Goal: Information Seeking & Learning: Find specific fact

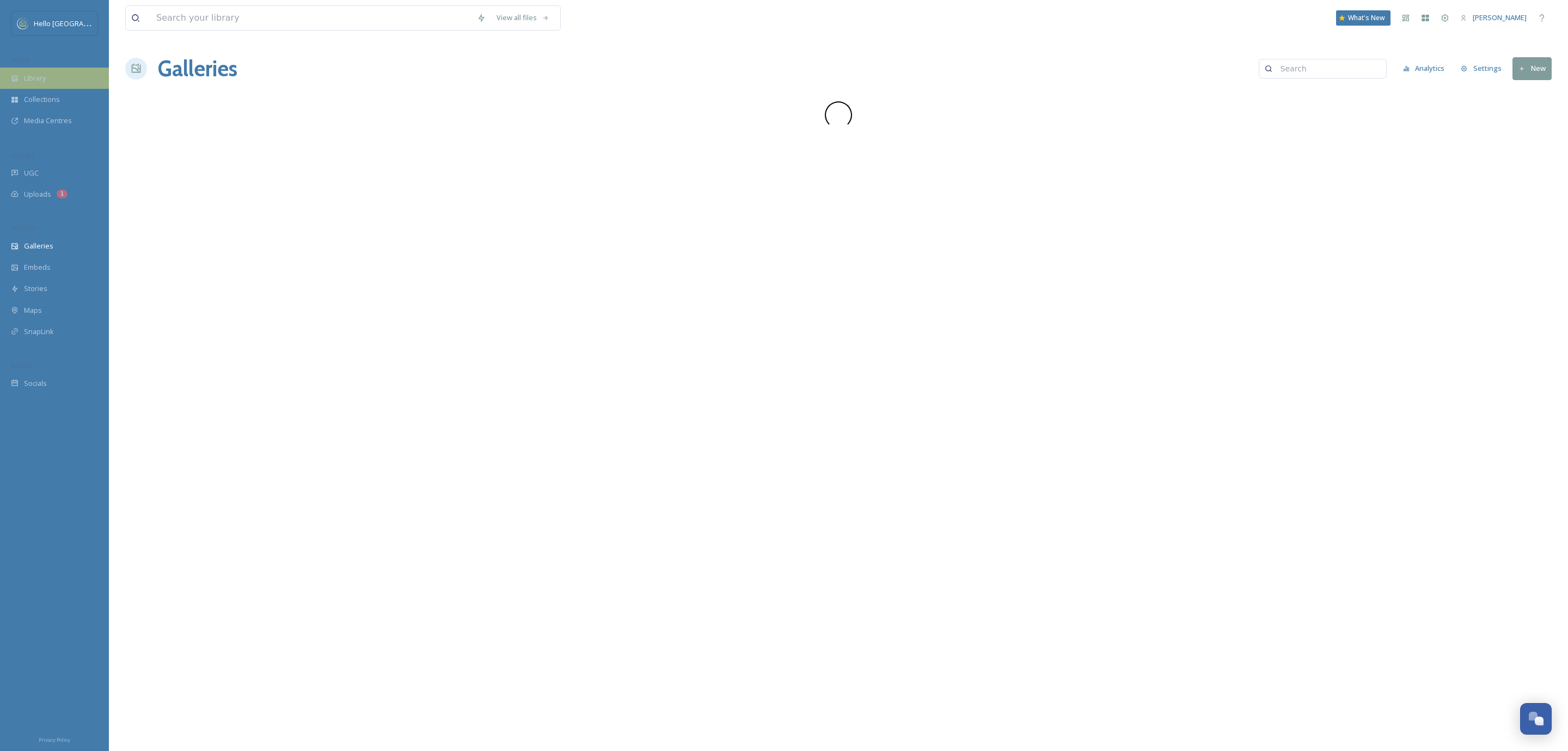
click at [46, 73] on span "Library" at bounding box center [34, 78] width 22 height 10
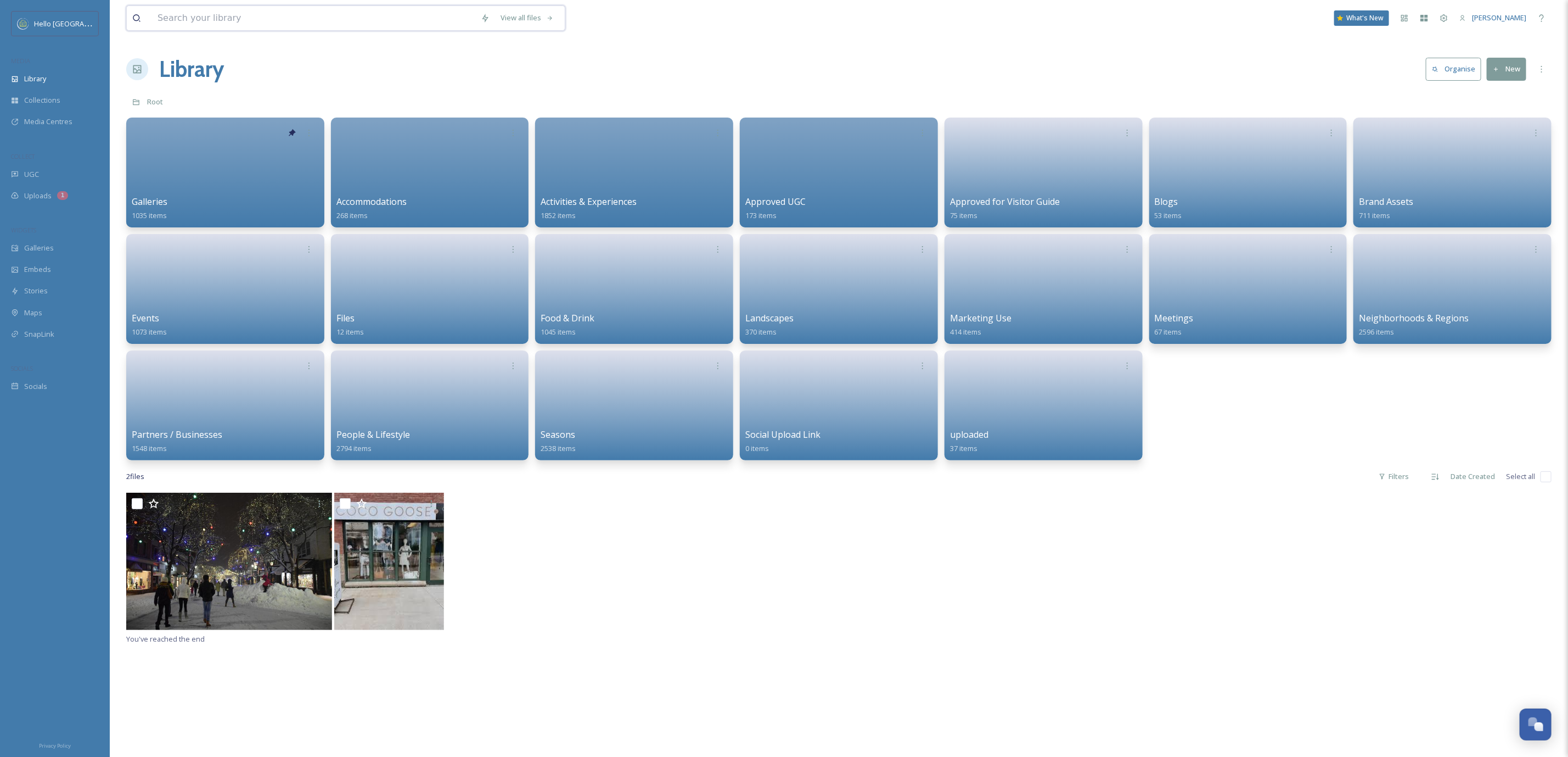
click at [364, 28] on input at bounding box center [313, 17] width 323 height 24
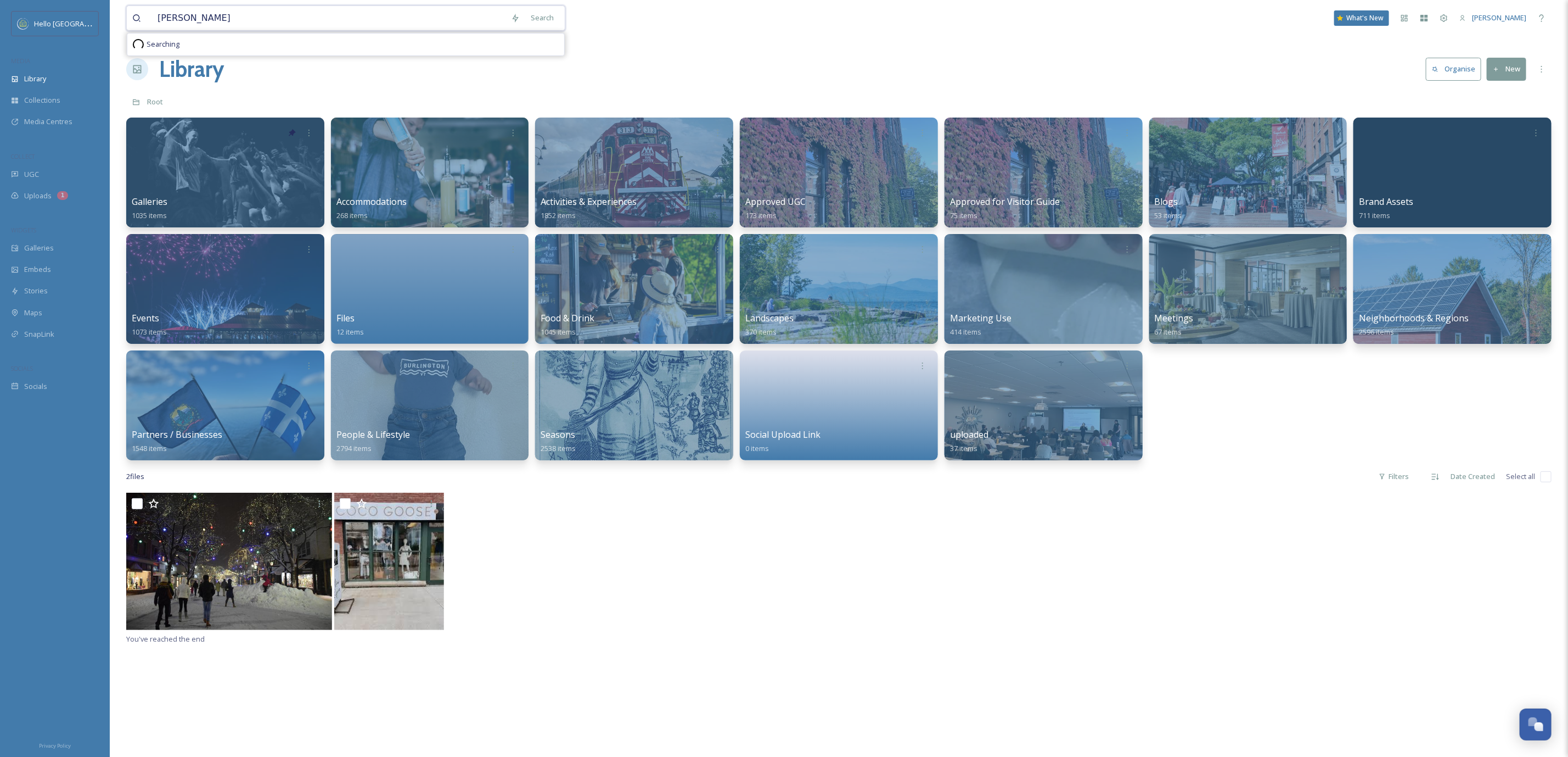
type input "matt bruhns"
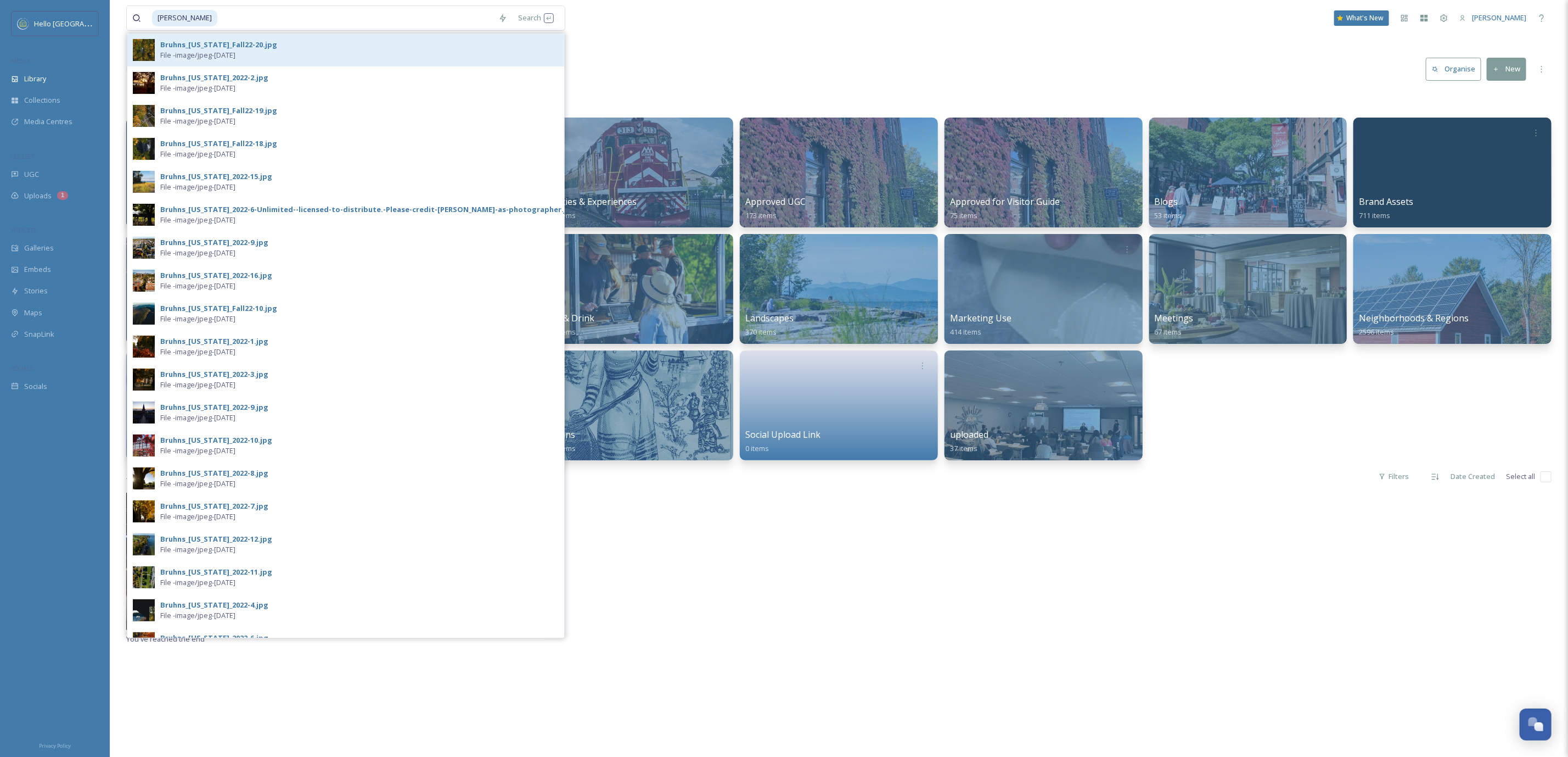
click at [302, 56] on div "Bruhns_Vermont_Fall22-20.jpg File - image/jpeg - Oct 17 2022" at bounding box center [360, 50] width 399 height 21
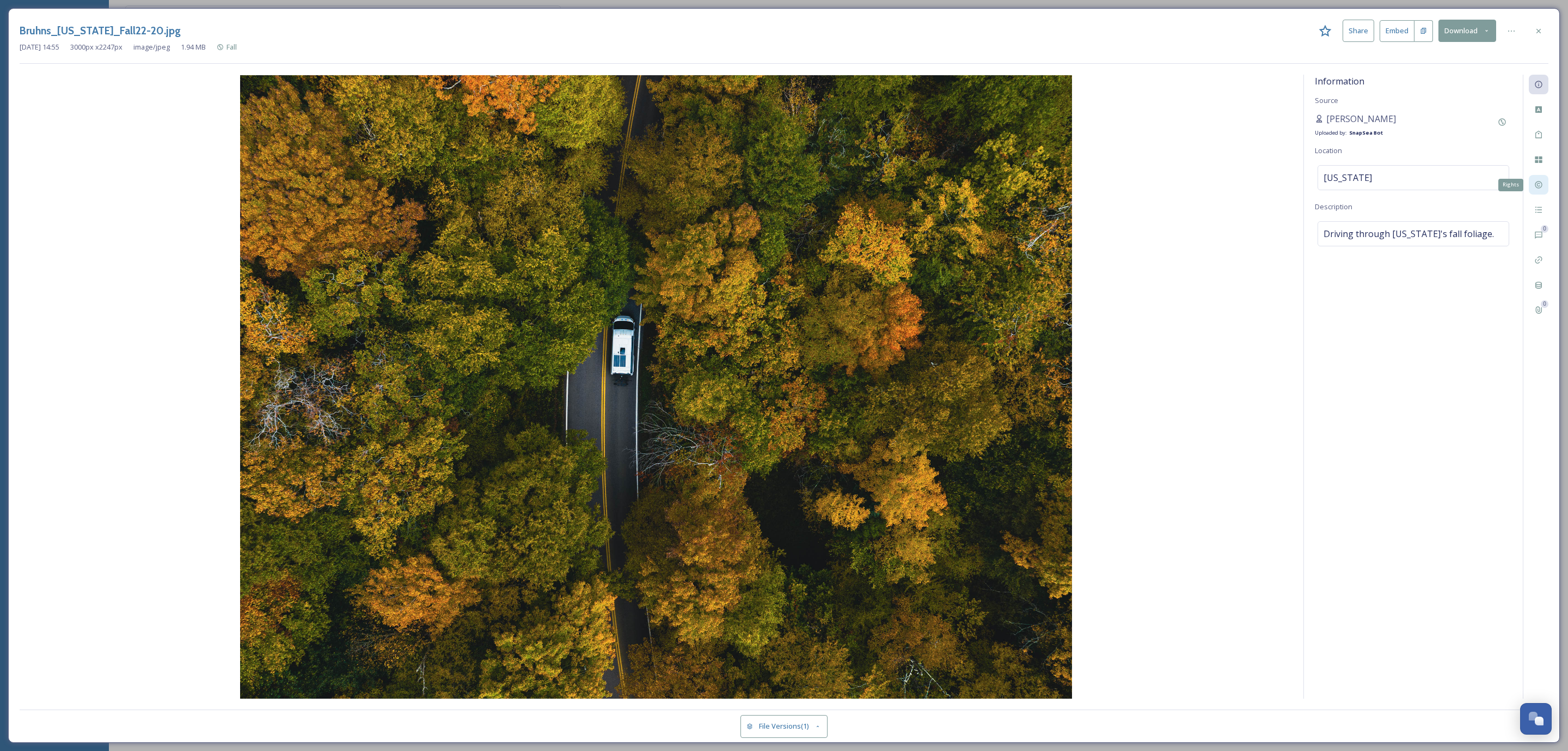
click at [1544, 189] on div "Rights" at bounding box center [1538, 184] width 20 height 20
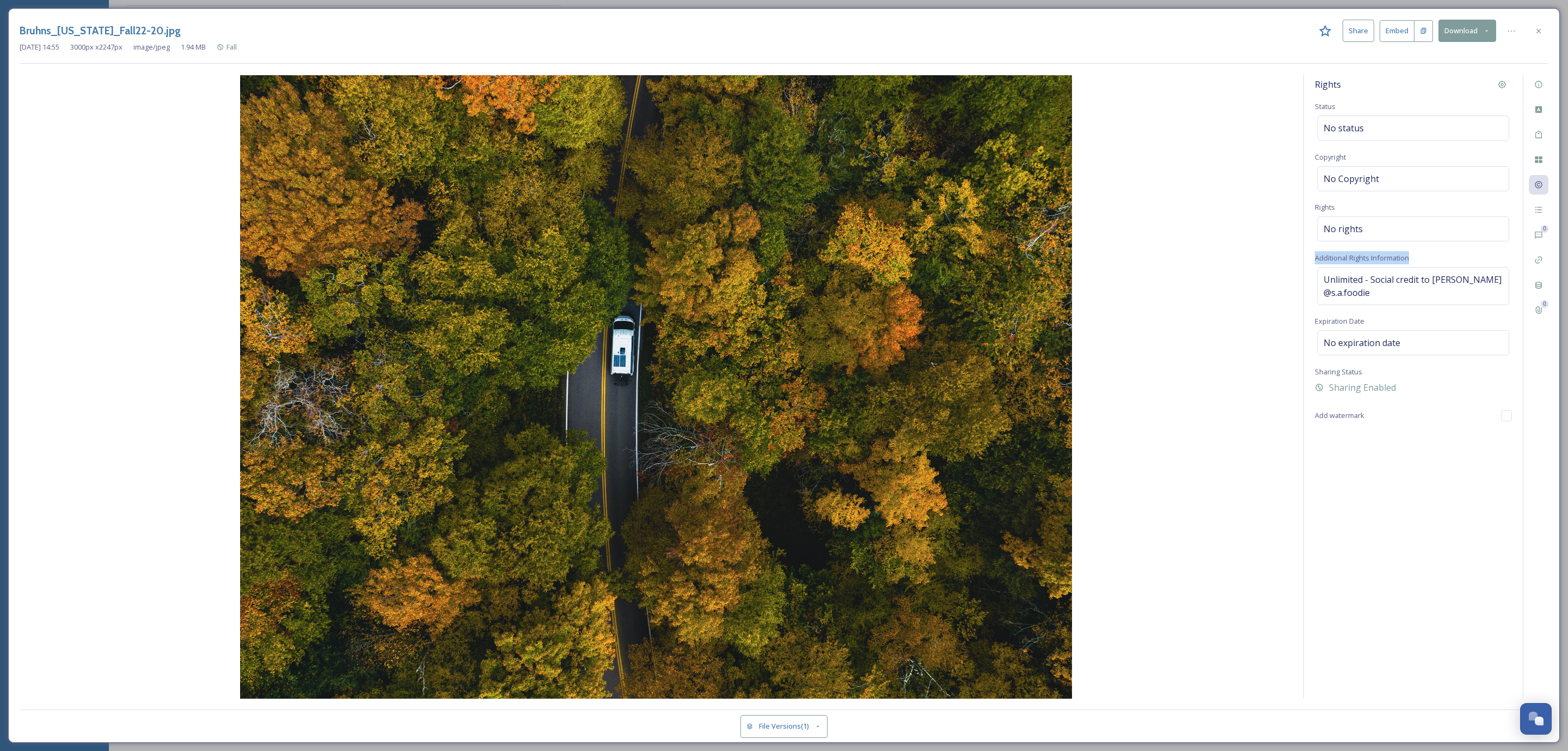
drag, startPoint x: 1310, startPoint y: 259, endPoint x: 1413, endPoint y: 265, distance: 103.2
click at [1413, 265] on div "Rights Status No status Copyright No Copyright Rights No rights Additional Righ…" at bounding box center [1414, 386] width 219 height 624
click at [1543, 31] on div at bounding box center [1538, 31] width 20 height 20
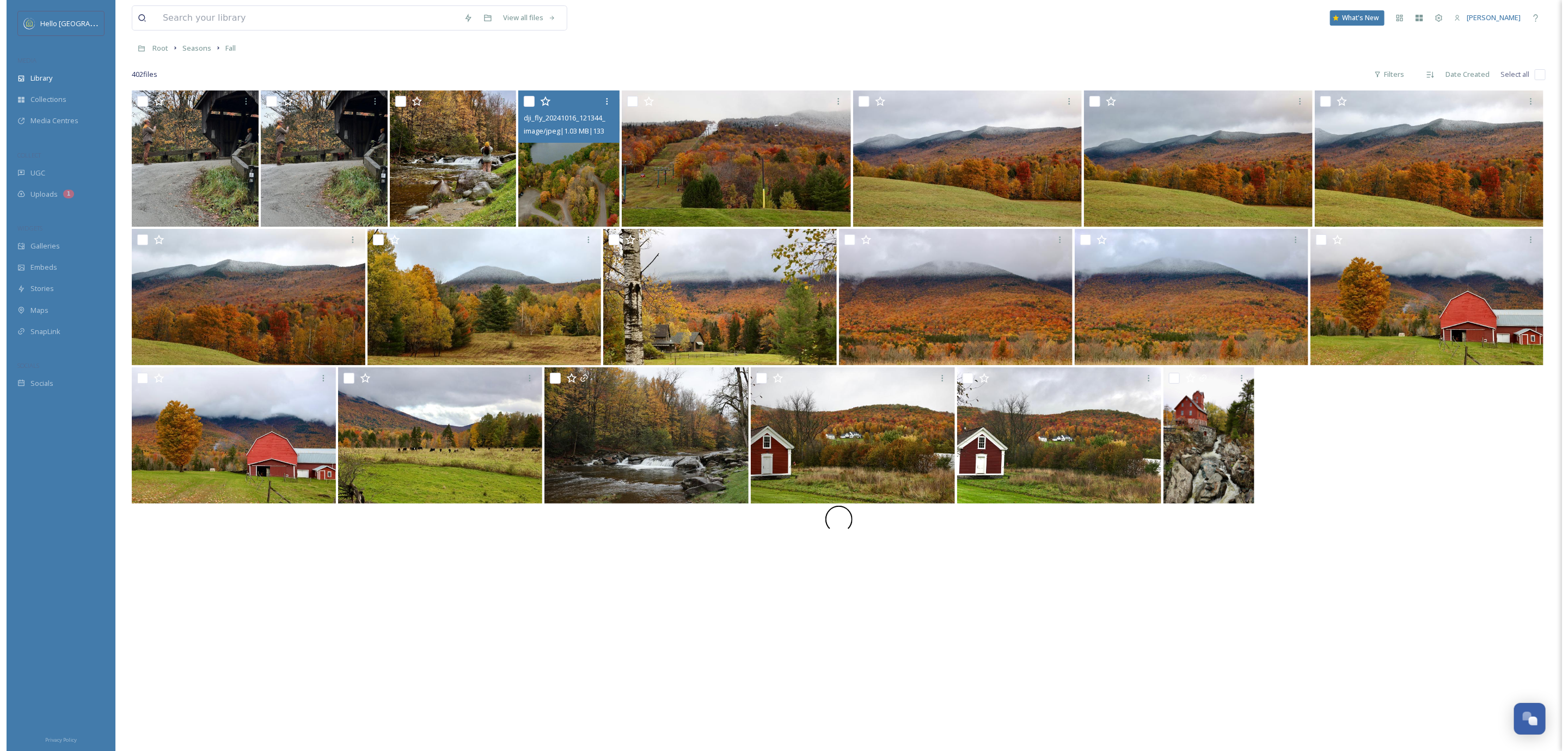
scroll to position [144, 0]
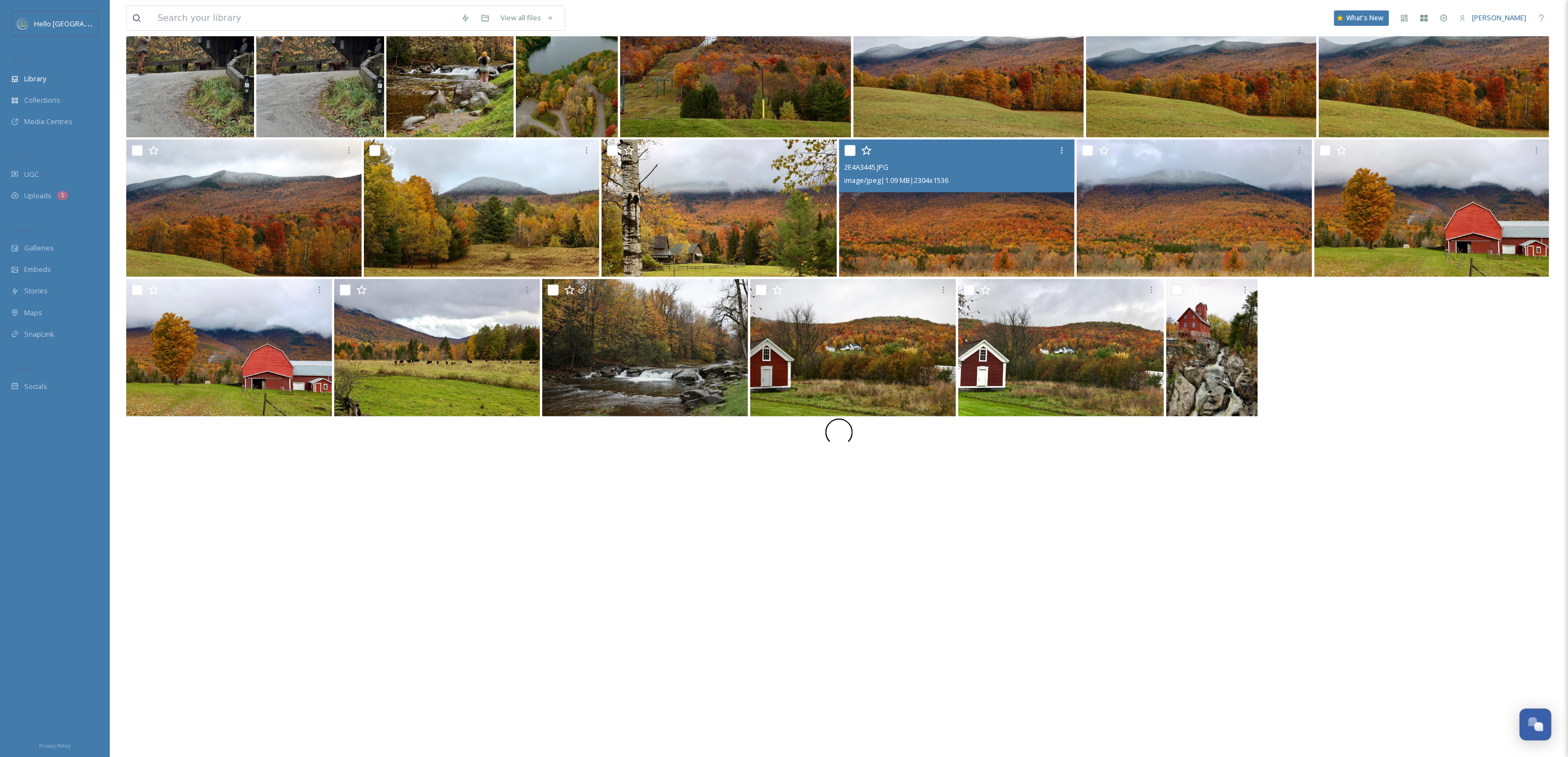
click at [988, 211] on img at bounding box center [957, 208] width 236 height 138
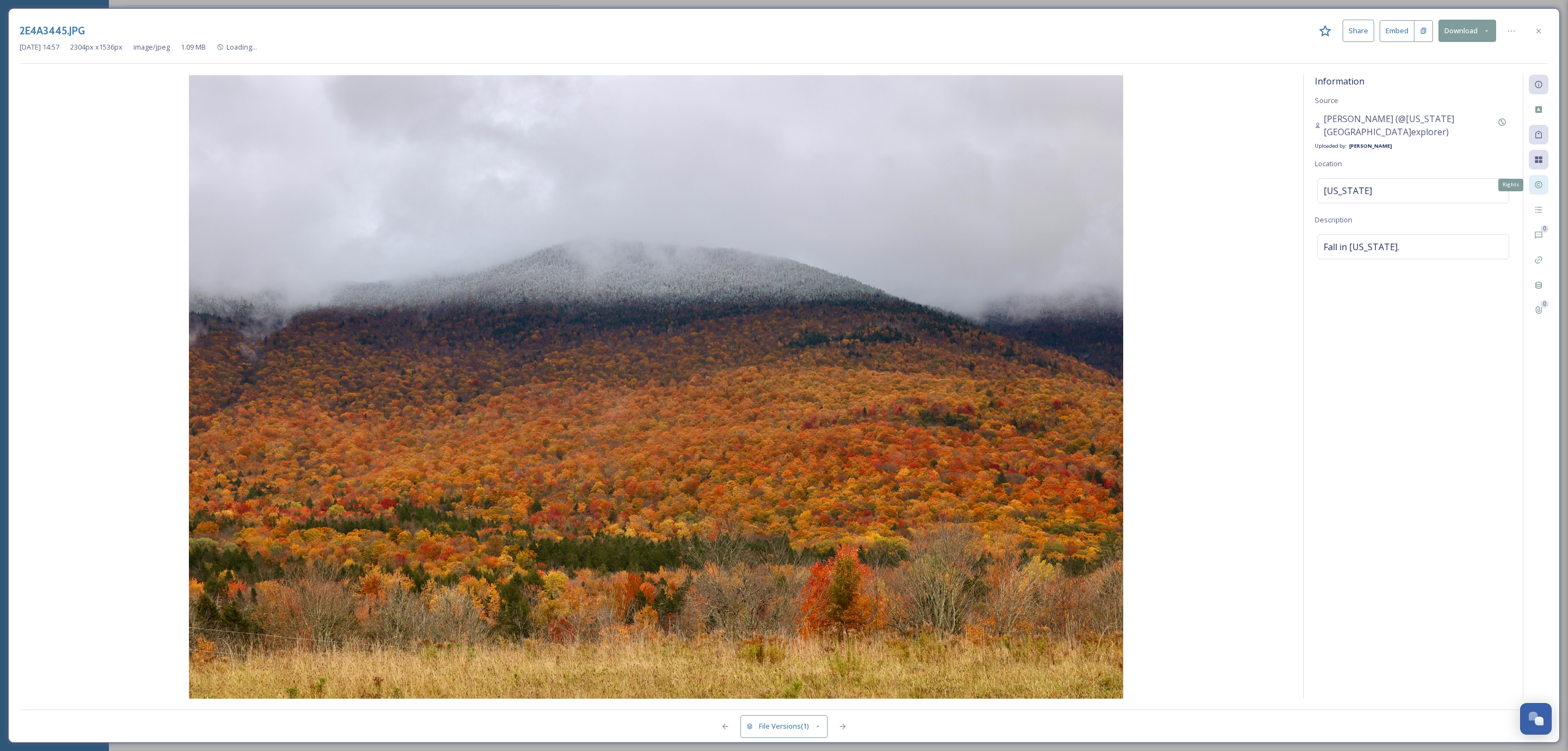
click at [1537, 181] on icon at bounding box center [1538, 184] width 9 height 9
click at [1548, 193] on div at bounding box center [1538, 184] width 20 height 20
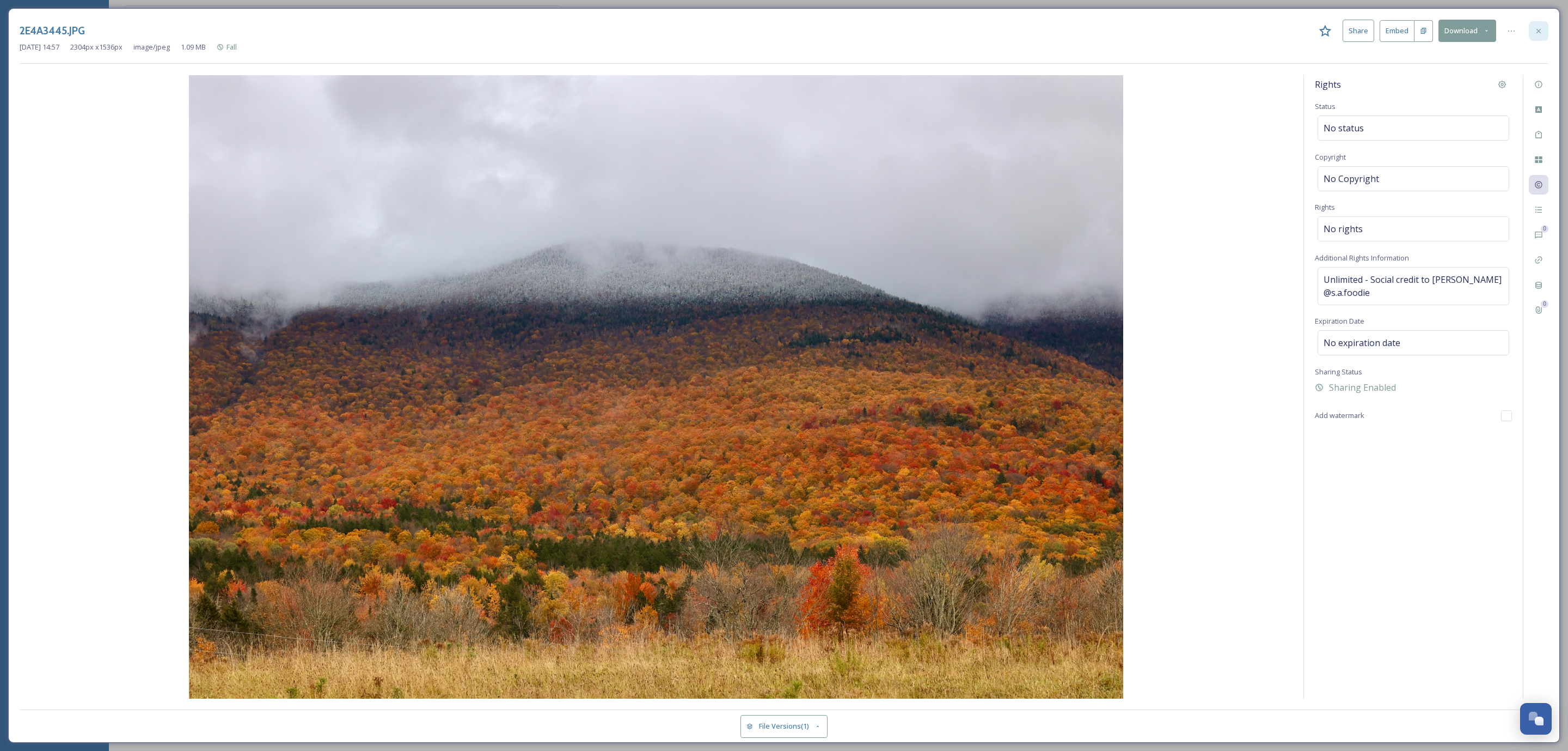
click at [1537, 31] on icon at bounding box center [1538, 31] width 9 height 9
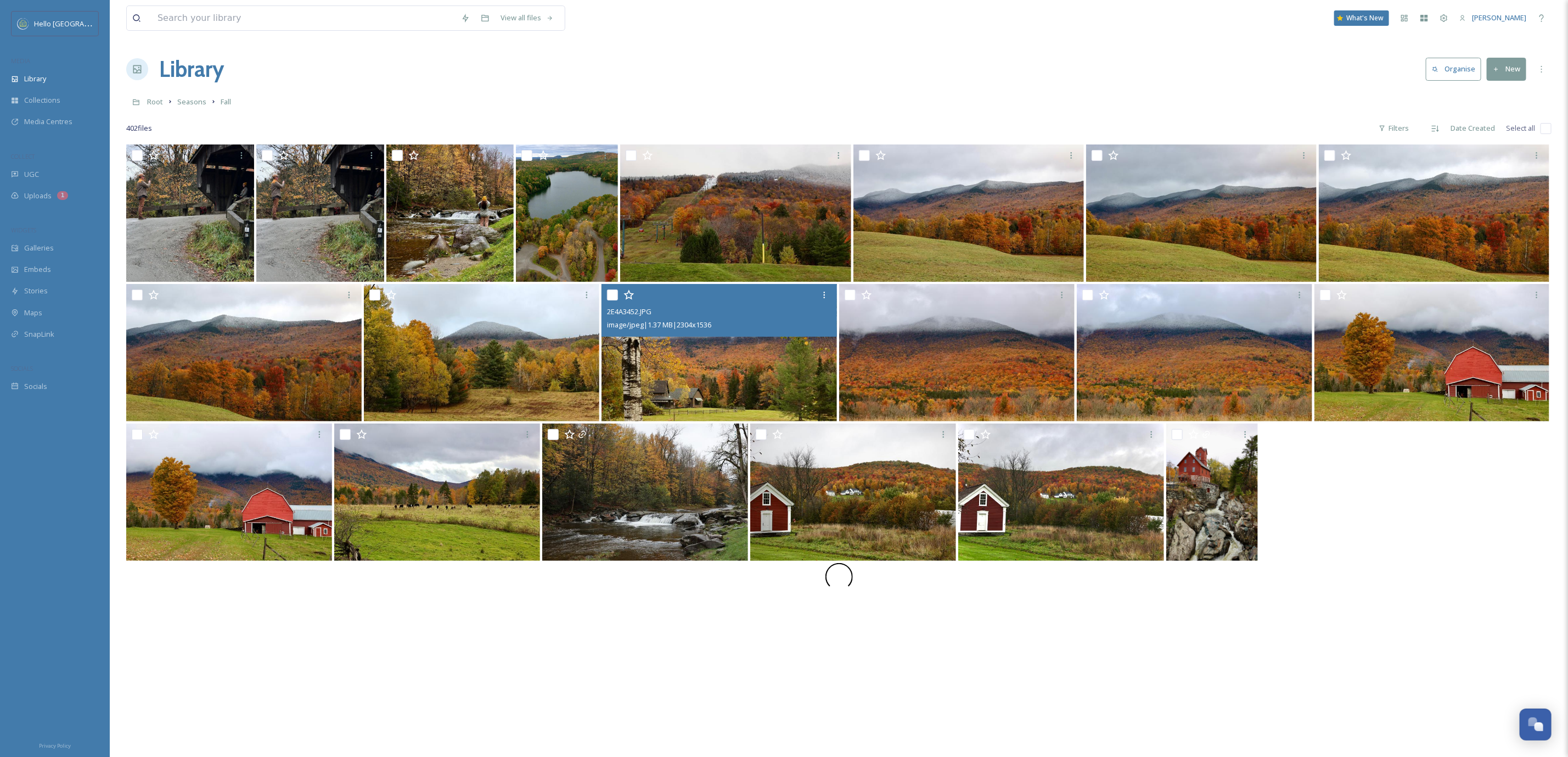
click at [695, 346] on img at bounding box center [719, 352] width 236 height 138
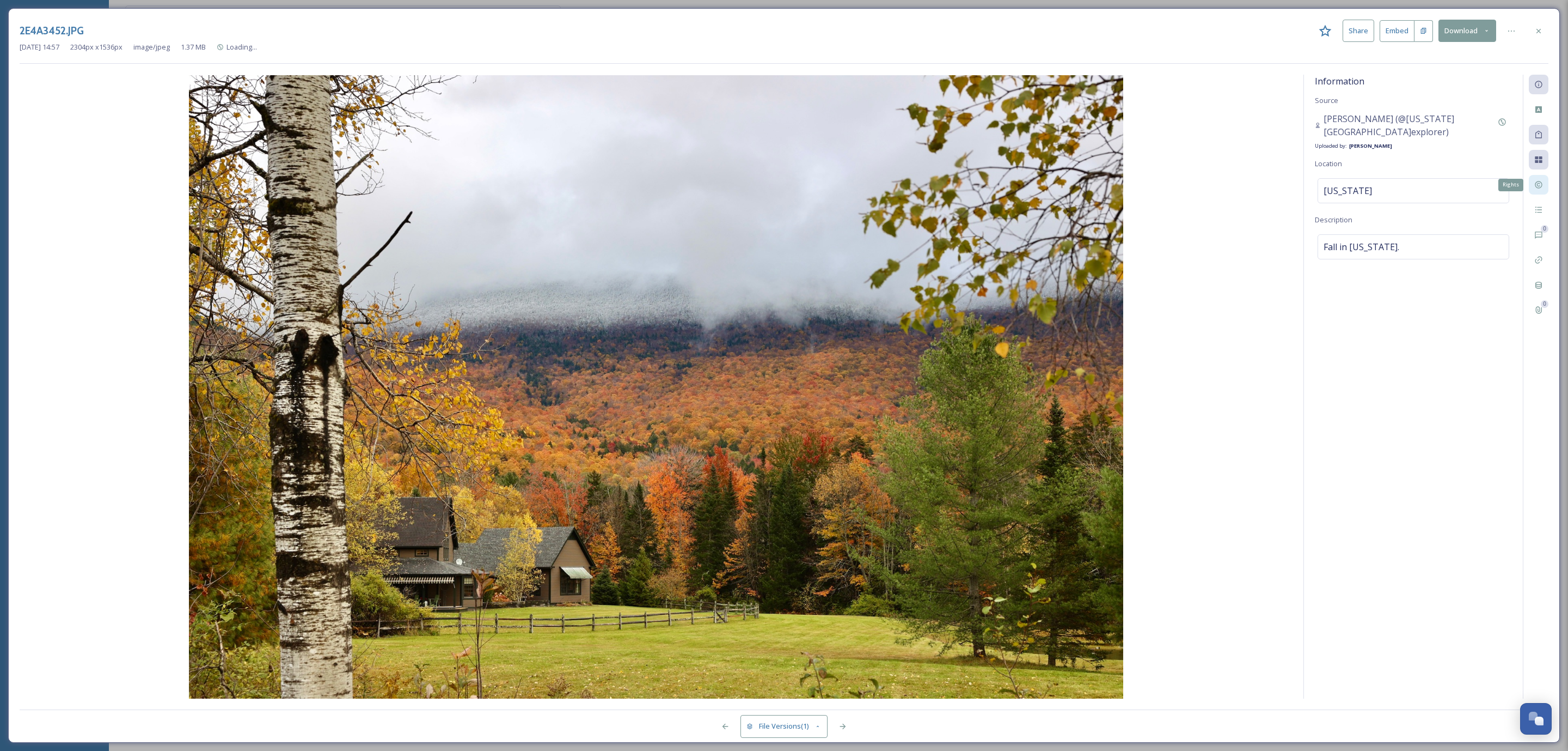
click at [1537, 192] on div "Rights" at bounding box center [1538, 184] width 20 height 20
click at [1539, 189] on icon at bounding box center [1538, 184] width 9 height 9
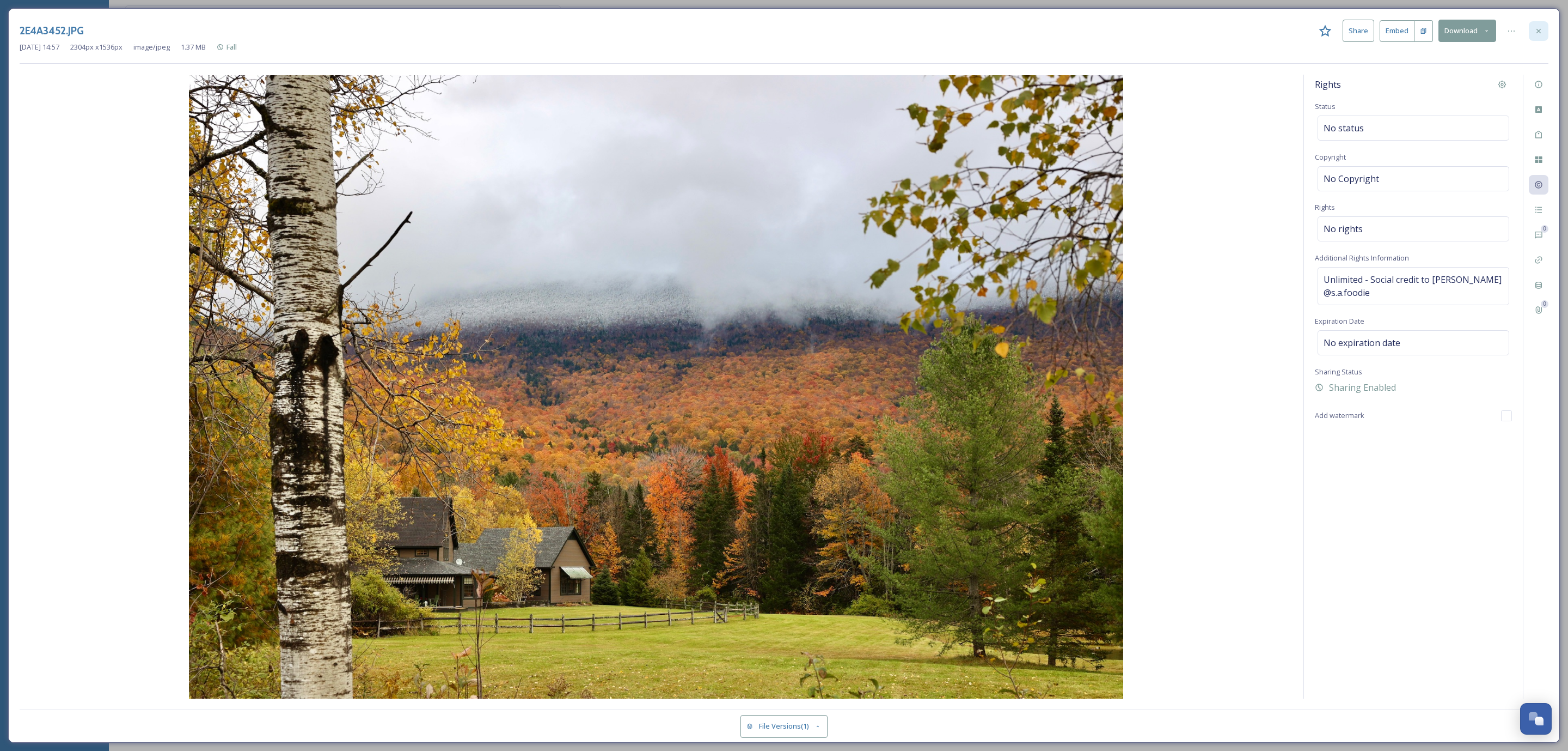
click at [1543, 36] on div at bounding box center [1538, 31] width 20 height 20
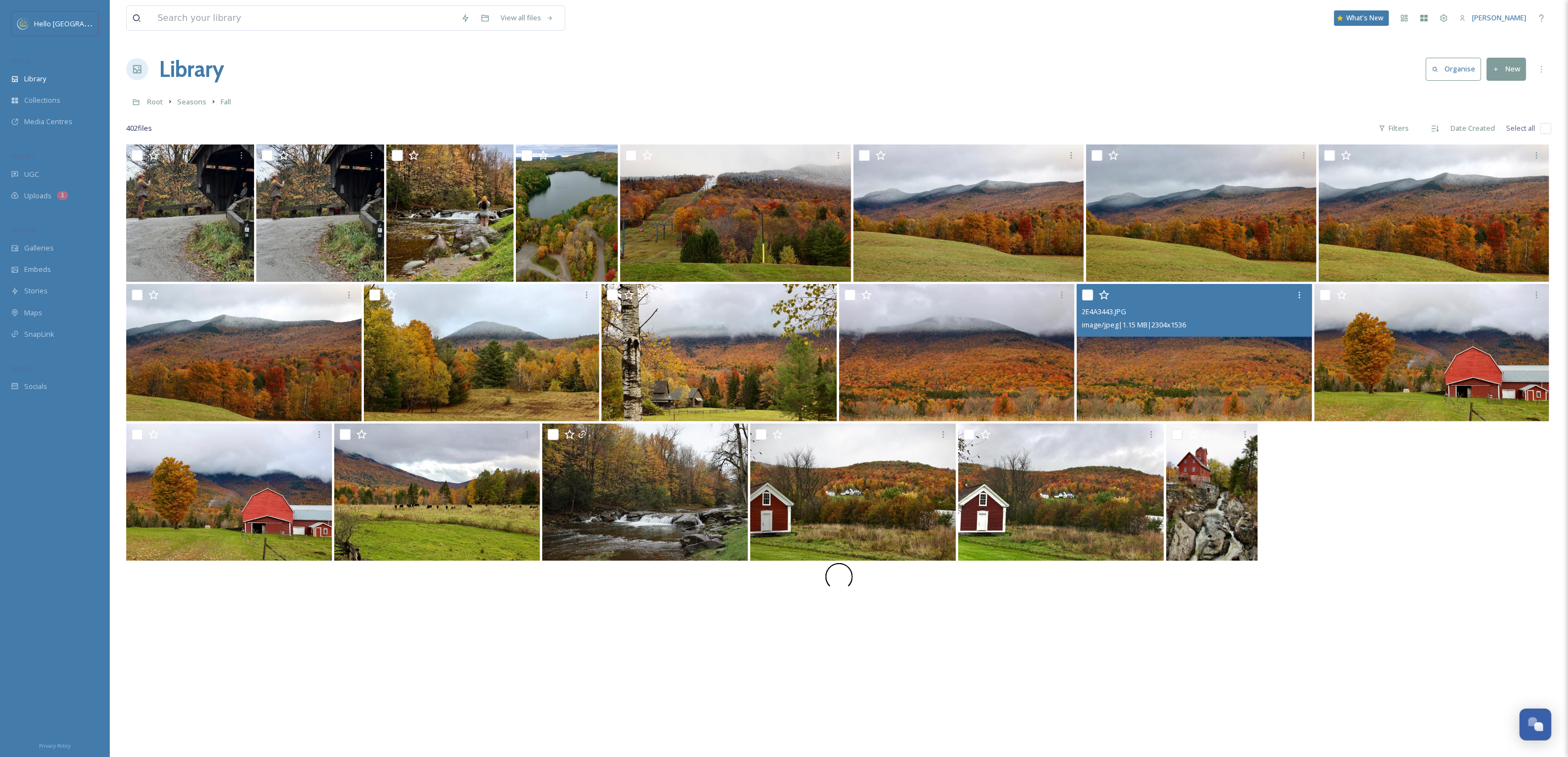
click at [1143, 340] on img at bounding box center [1194, 352] width 236 height 138
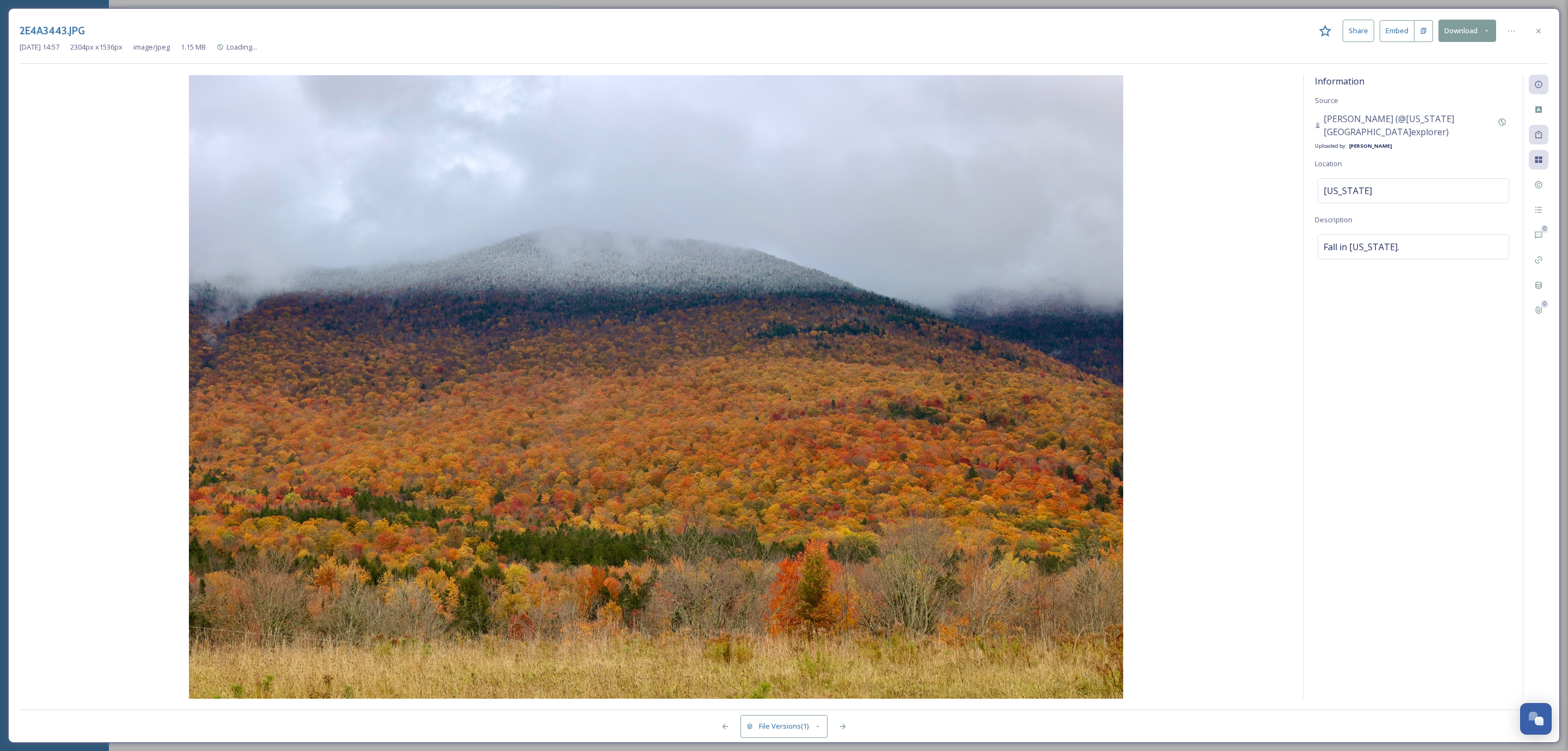
click at [1526, 183] on div "0 0" at bounding box center [1536, 386] width 26 height 624
click at [1533, 183] on div "Rights" at bounding box center [1538, 184] width 20 height 20
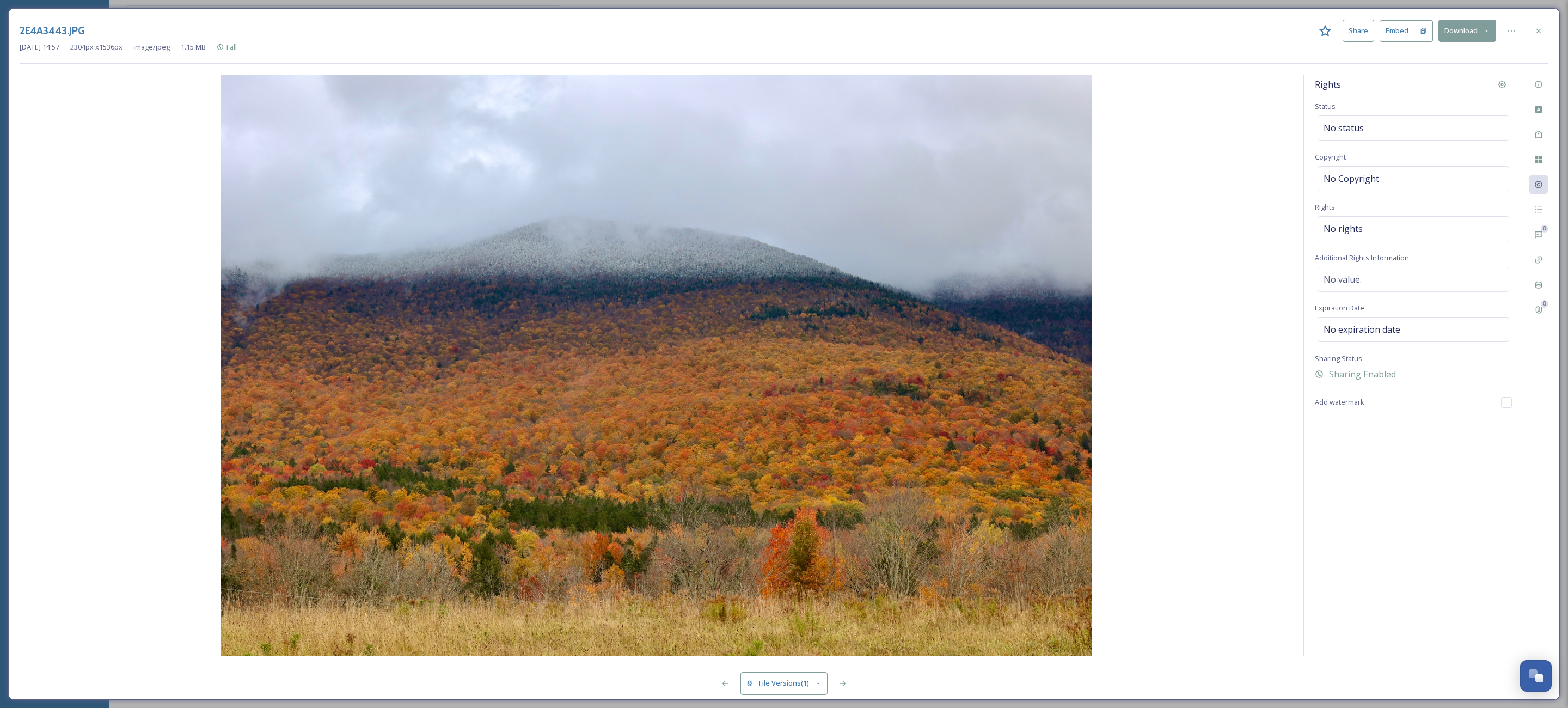
drag, startPoint x: 1358, startPoint y: 213, endPoint x: 1306, endPoint y: 217, distance: 52.2
click at [1306, 217] on div "Rights Status No status Copyright No Copyright Rights No rights Additional Righ…" at bounding box center [1414, 364] width 219 height 581
drag, startPoint x: 1406, startPoint y: 258, endPoint x: 1310, endPoint y: 262, distance: 96.1
click at [1310, 262] on div "Rights Status No status Copyright No Copyright Rights No rights Additional Righ…" at bounding box center [1414, 364] width 219 height 581
click at [121, 156] on img at bounding box center [656, 365] width 1273 height 581
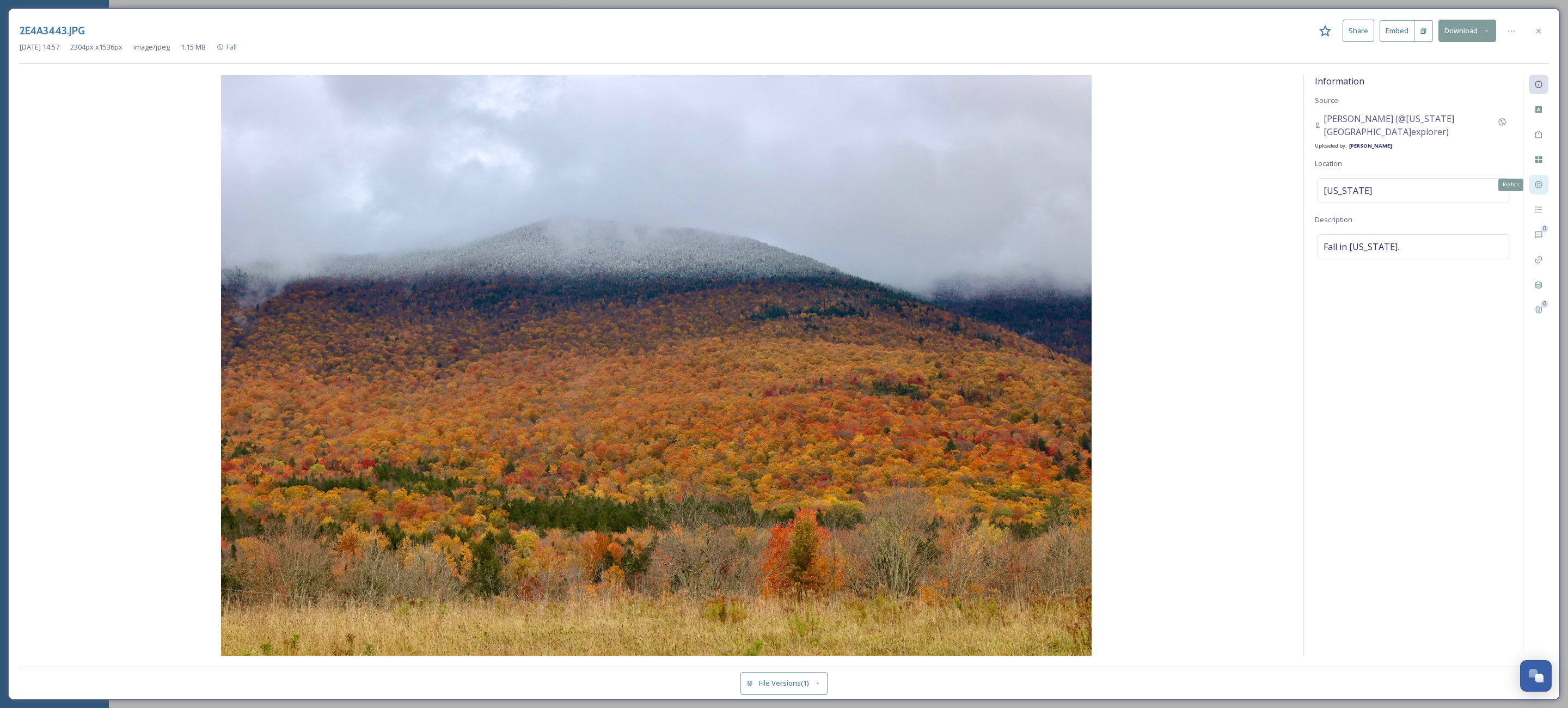
click at [1539, 186] on icon at bounding box center [1538, 184] width 9 height 9
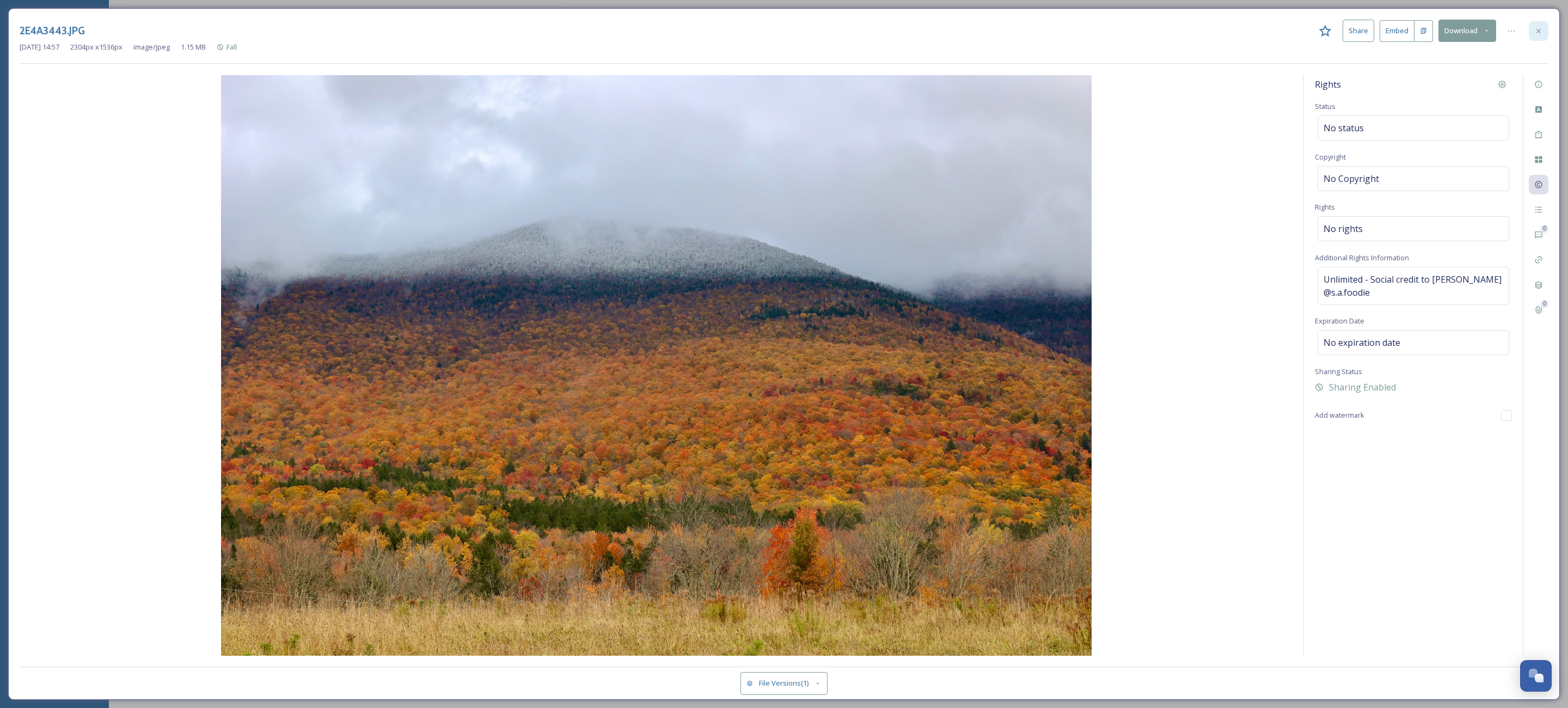
click at [1541, 32] on icon at bounding box center [1538, 31] width 9 height 9
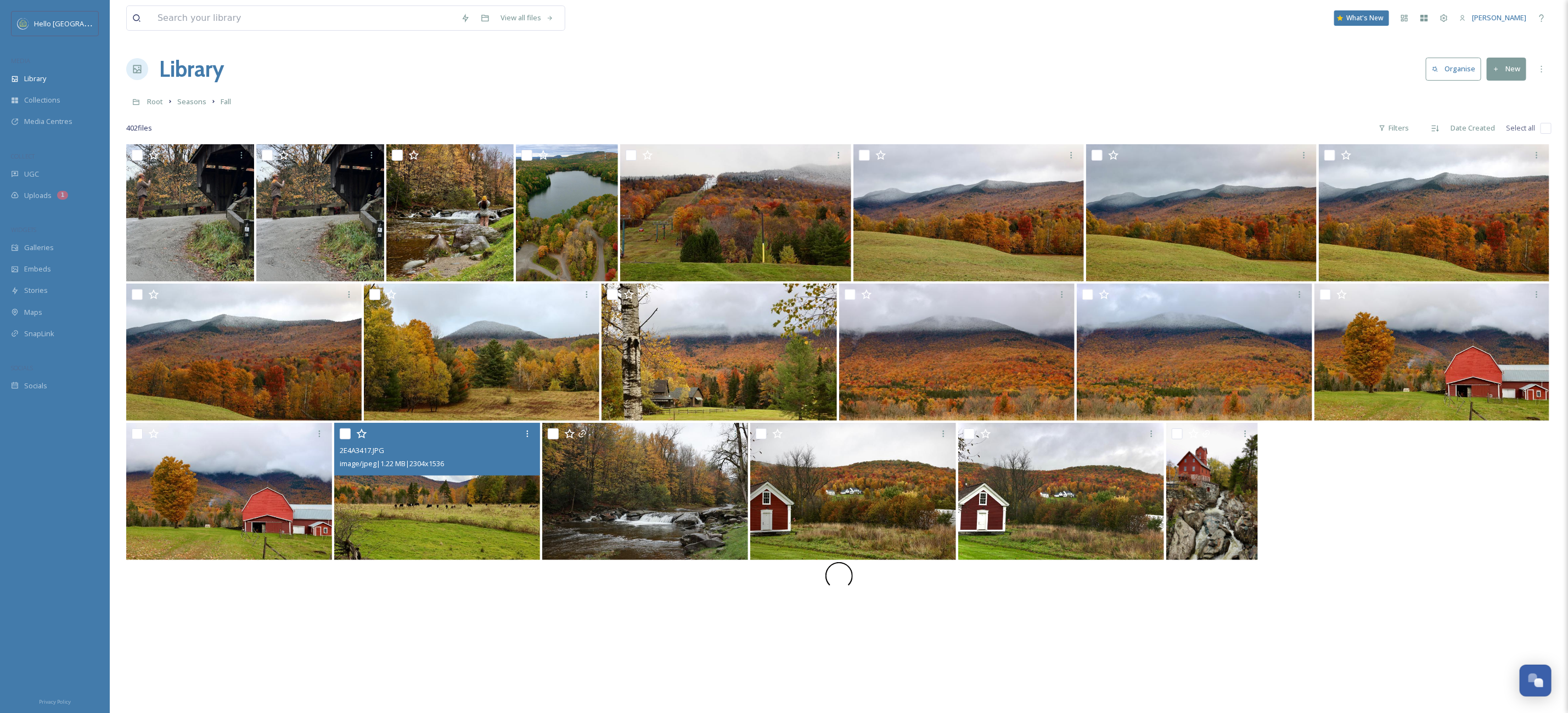
click at [446, 504] on img at bounding box center [437, 491] width 206 height 137
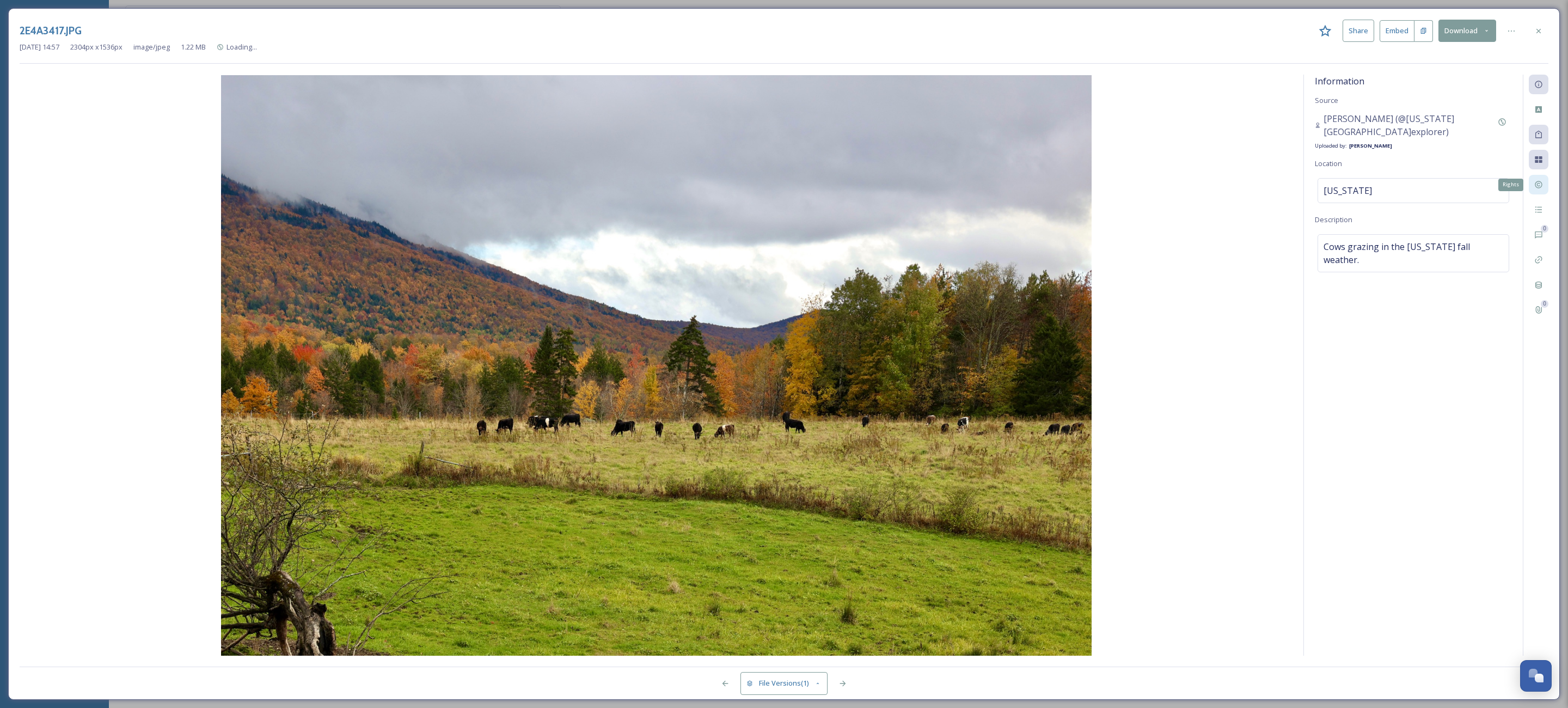
click at [1533, 194] on div "Rights" at bounding box center [1538, 184] width 20 height 20
click at [1542, 177] on div "Rights" at bounding box center [1538, 184] width 20 height 20
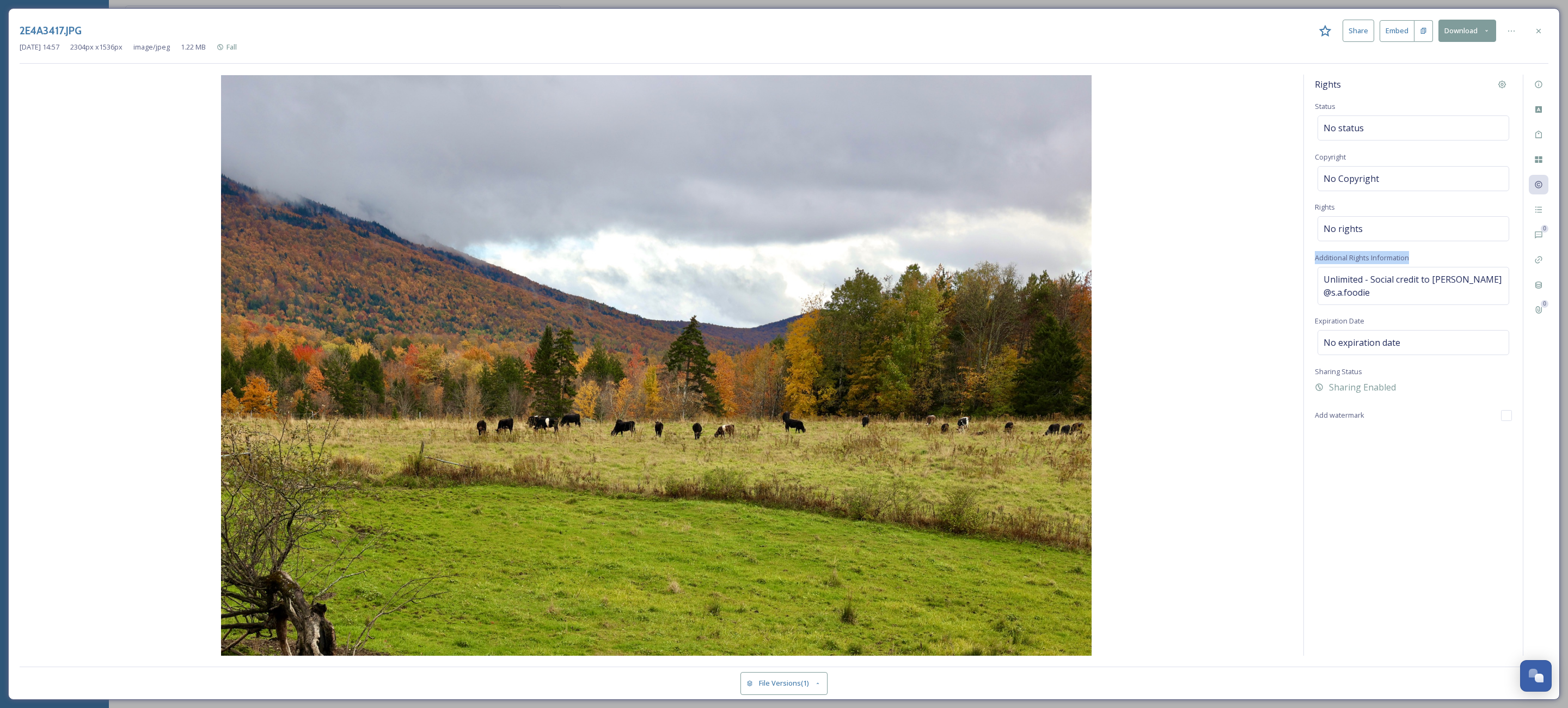
drag, startPoint x: 1307, startPoint y: 262, endPoint x: 1413, endPoint y: 265, distance: 106.0
click at [1413, 265] on div "Rights Status No status Copyright No Copyright Rights No rights Additional Righ…" at bounding box center [1414, 364] width 219 height 581
click at [1366, 513] on div "Rights Status No status Copyright No Copyright Rights No rights Additional Righ…" at bounding box center [1414, 364] width 219 height 581
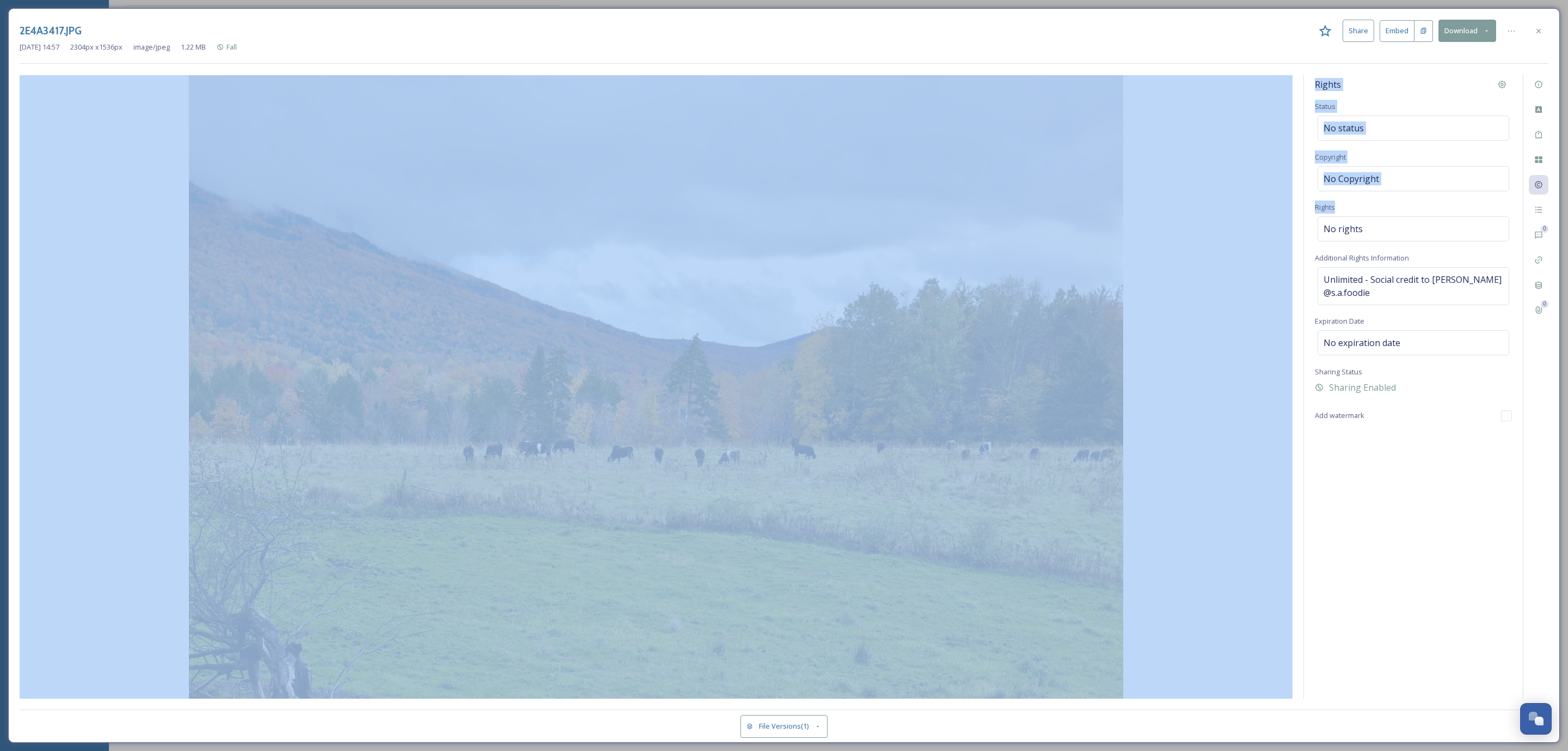
drag, startPoint x: 1346, startPoint y: 210, endPoint x: 1274, endPoint y: 204, distance: 72.2
click at [1274, 204] on div "Rights Status No status Copyright No Copyright Rights No rights Additional Righ…" at bounding box center [784, 386] width 1529 height 624
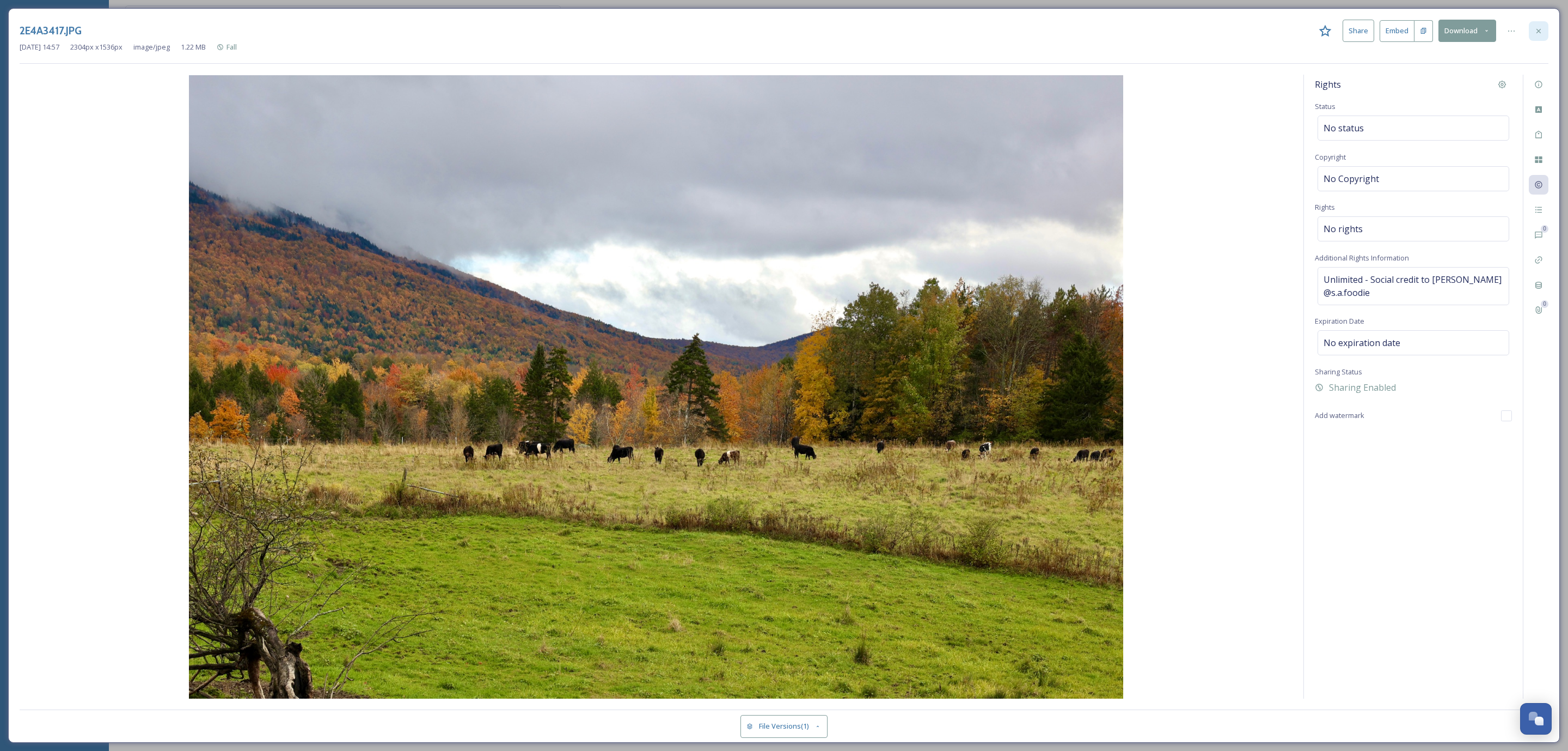
click at [1535, 35] on icon at bounding box center [1538, 31] width 9 height 9
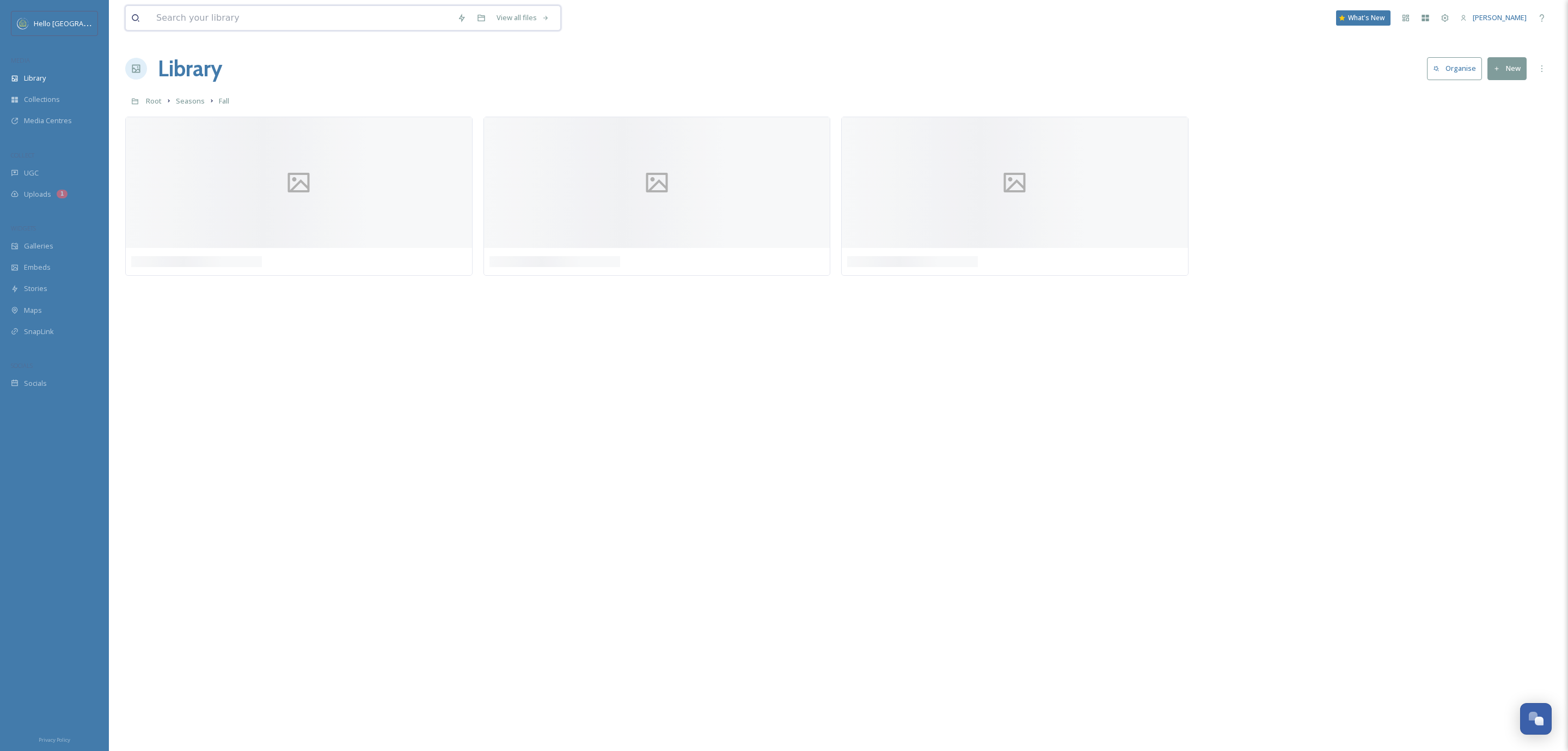
click at [214, 20] on input at bounding box center [301, 17] width 301 height 24
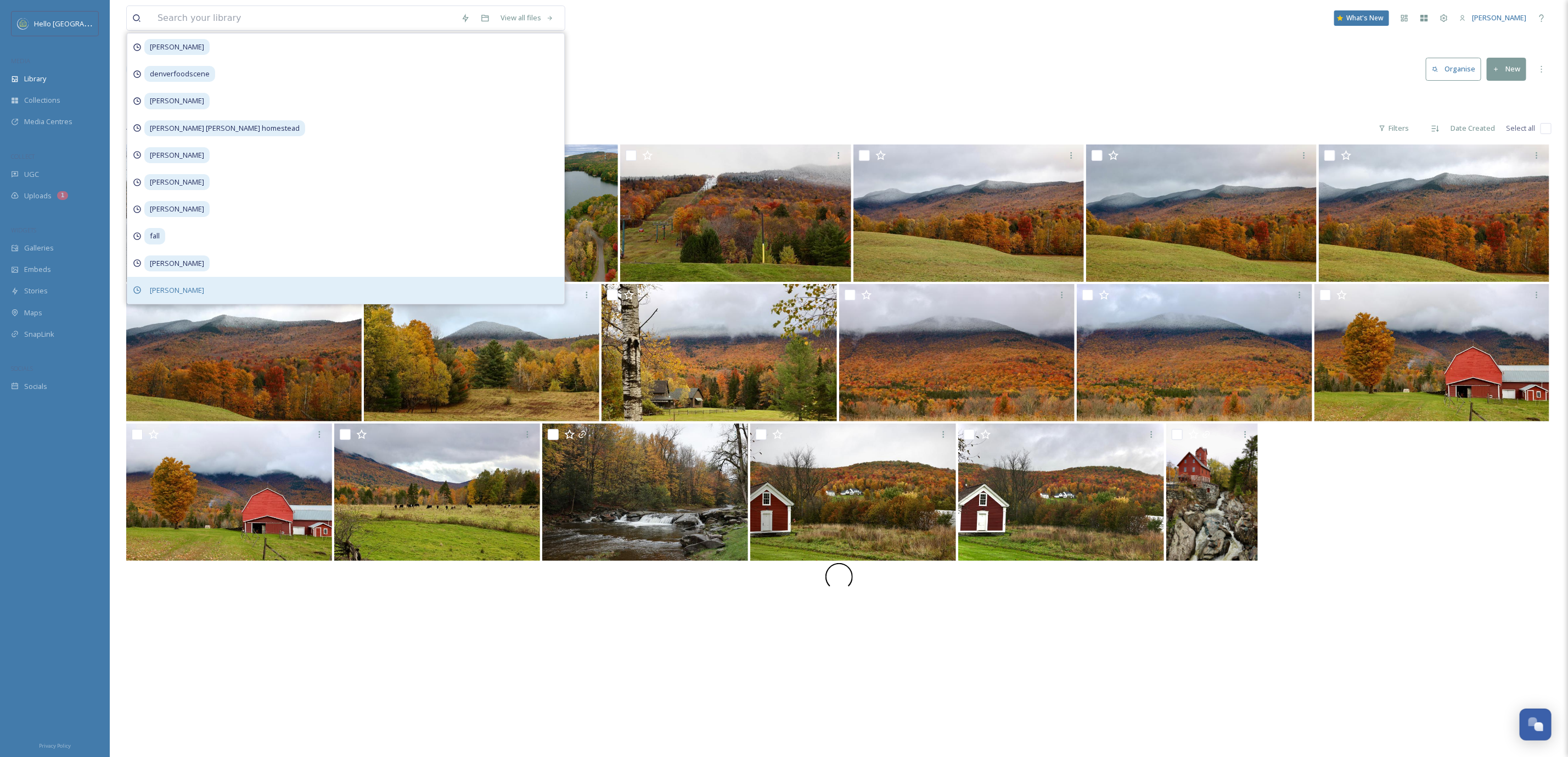
click at [193, 288] on span "Kelsey Matheson" at bounding box center [177, 290] width 65 height 16
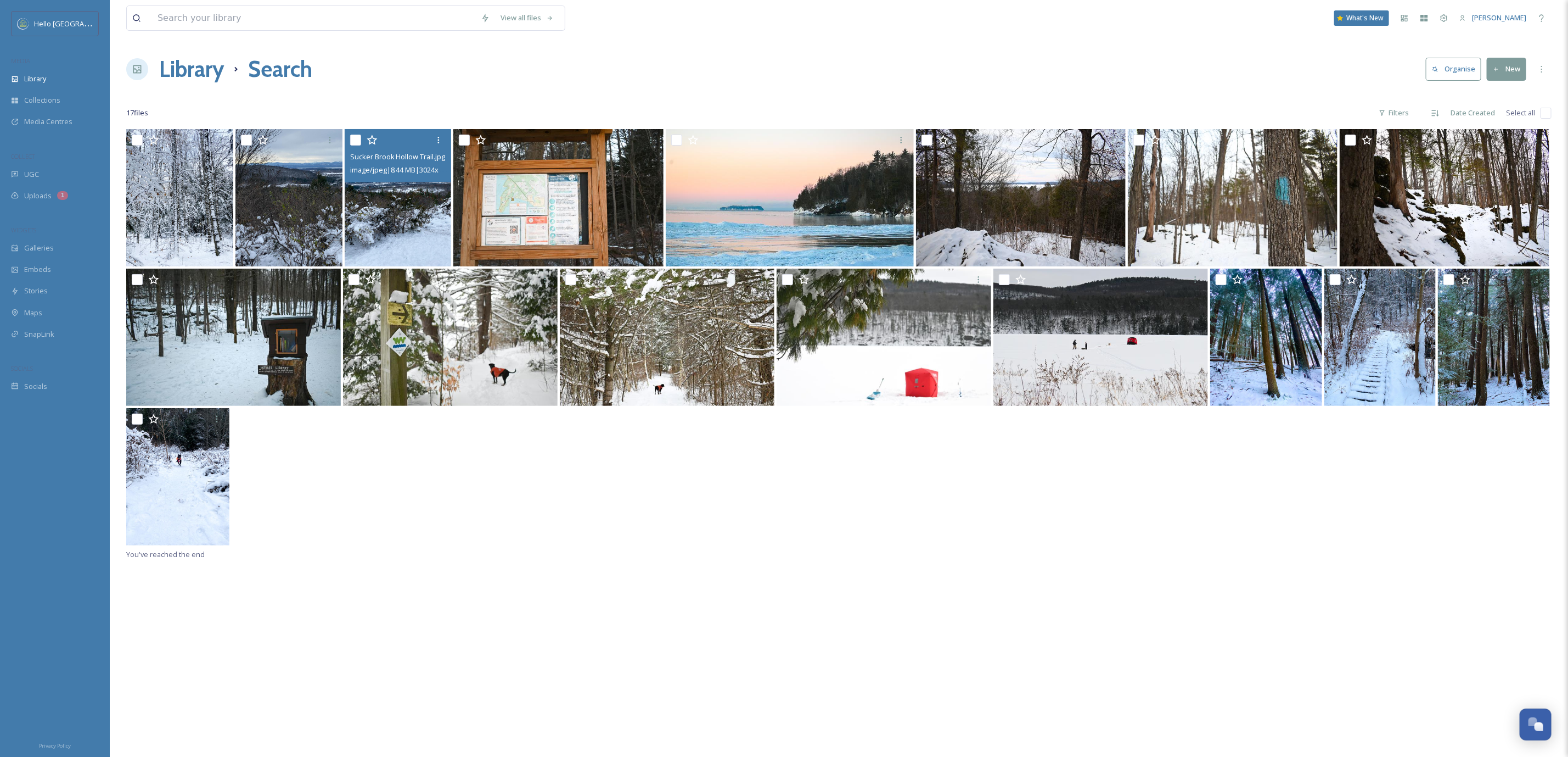
click at [403, 221] on img at bounding box center [398, 197] width 107 height 138
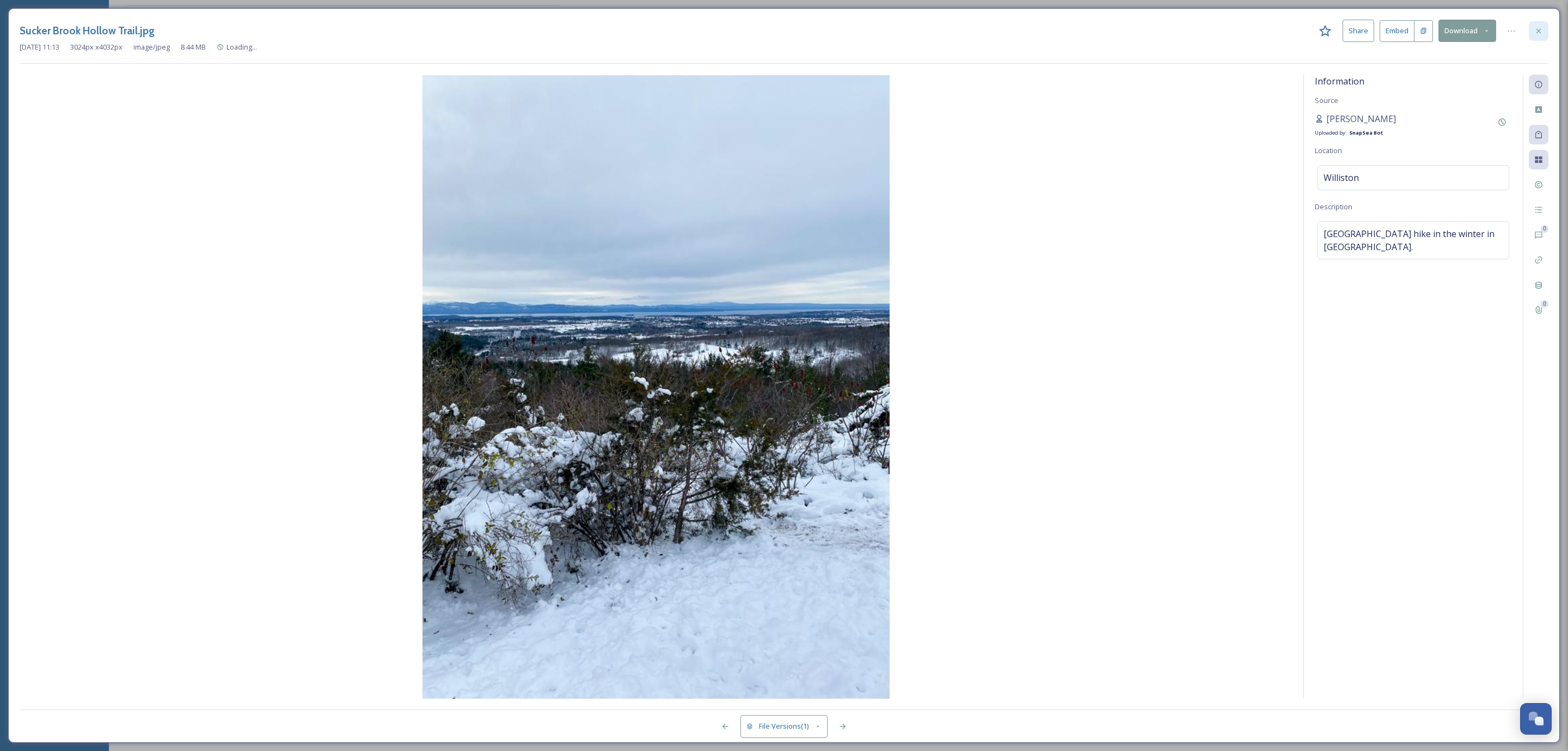
click at [1548, 33] on div at bounding box center [1538, 31] width 20 height 20
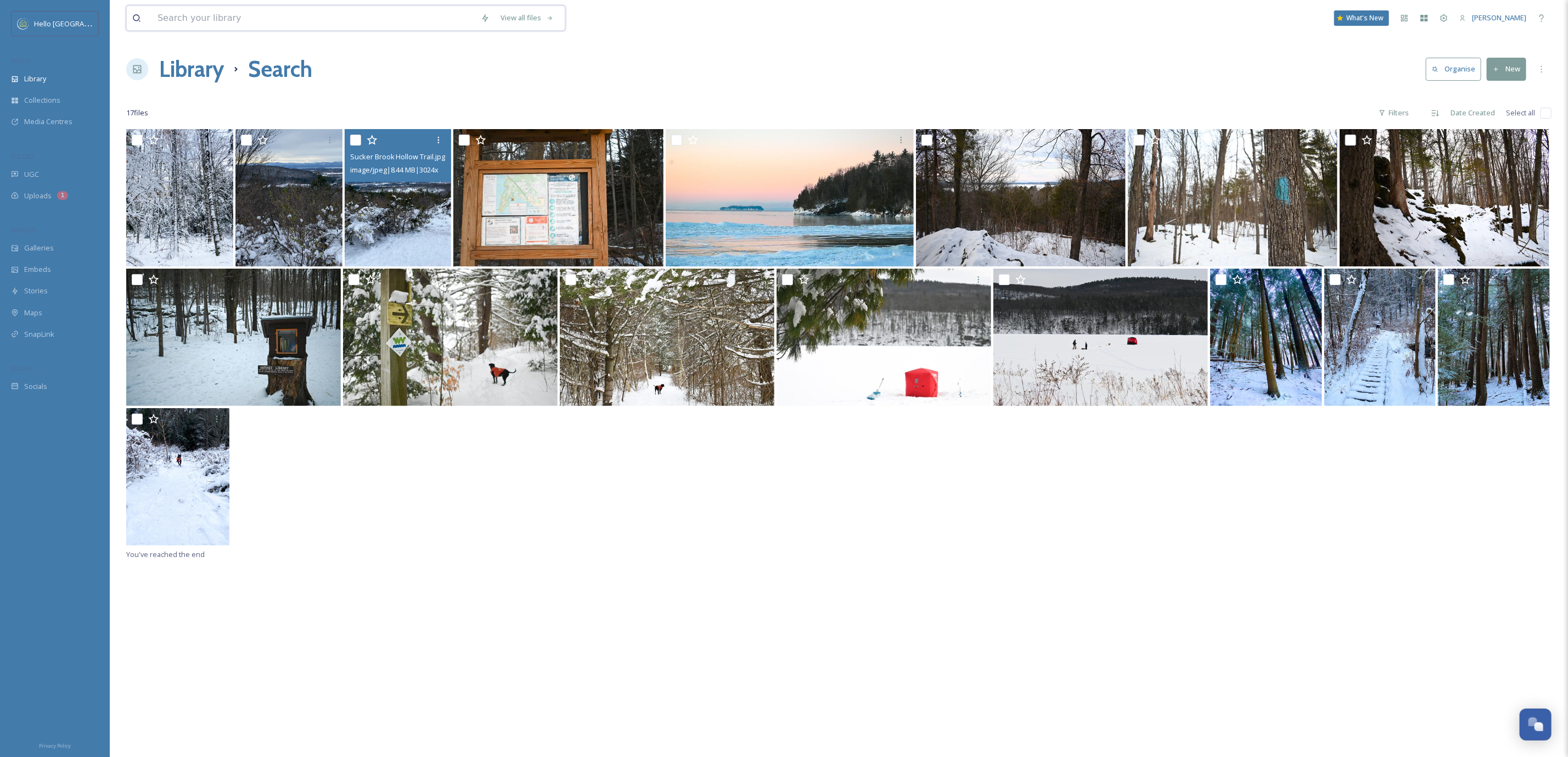
click at [365, 26] on input at bounding box center [313, 17] width 323 height 24
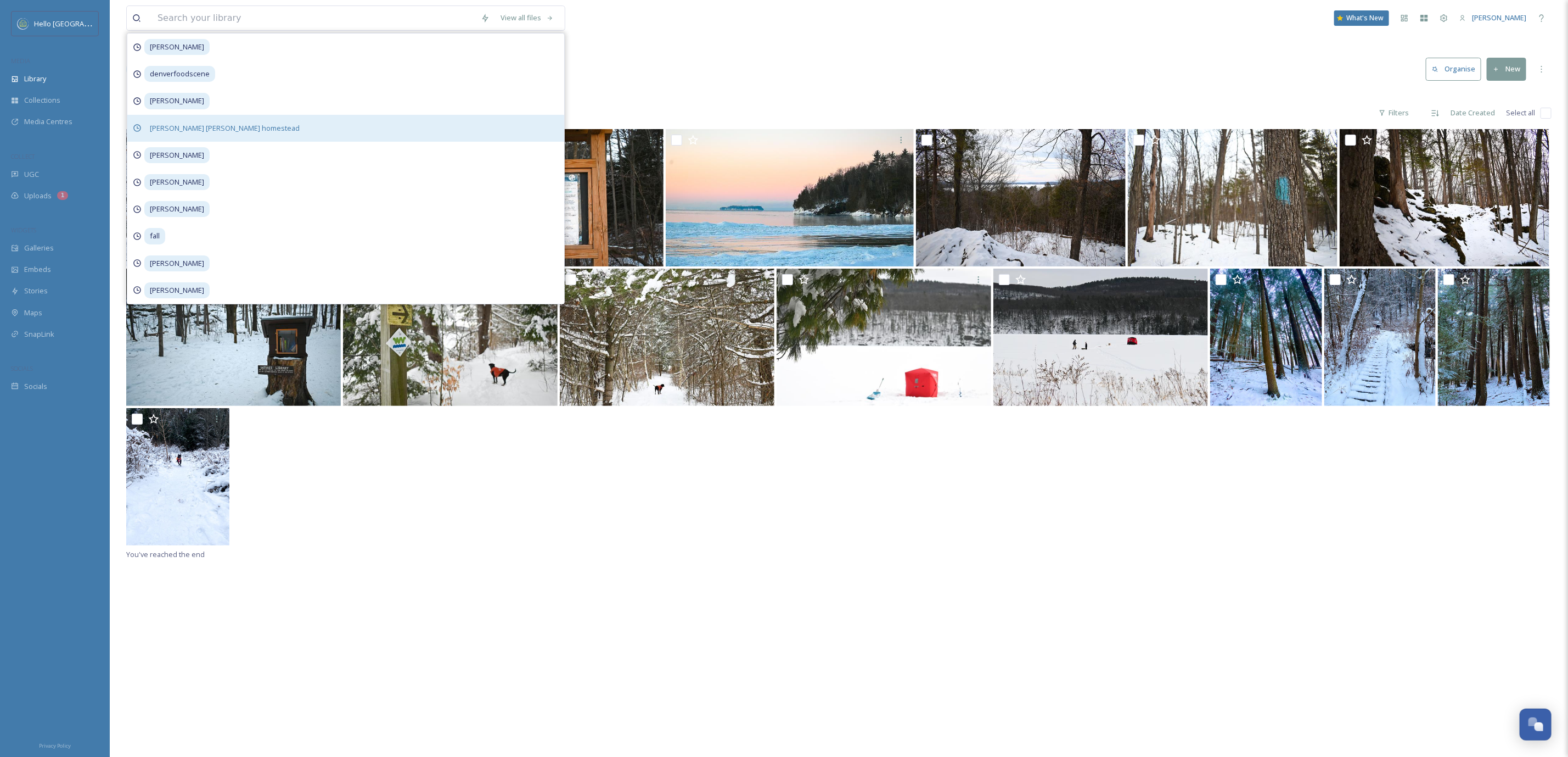
click at [237, 133] on div "ethan allen homestead" at bounding box center [345, 128] width 437 height 27
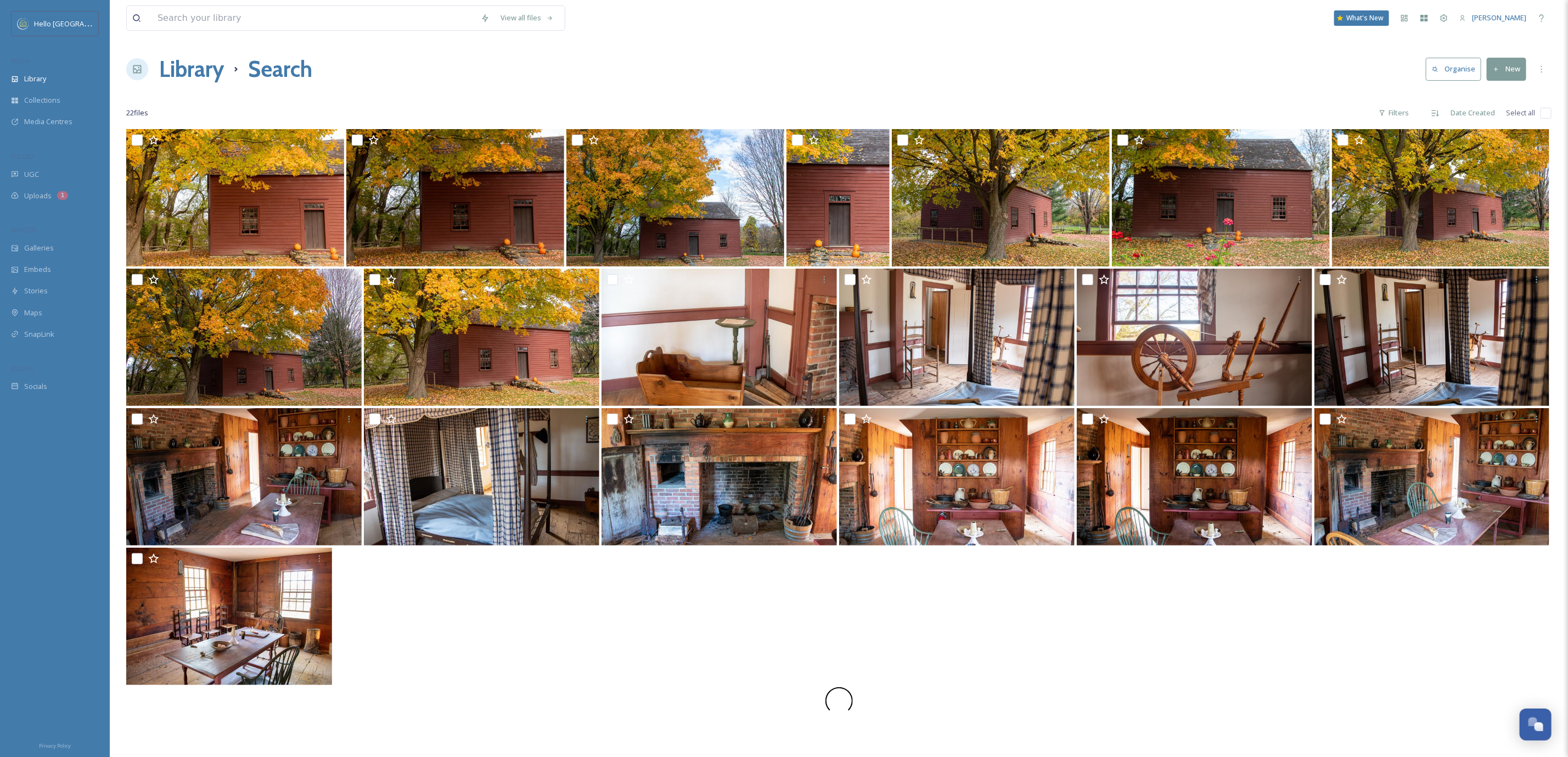
click at [835, 598] on div at bounding box center [838, 617] width 1426 height 139
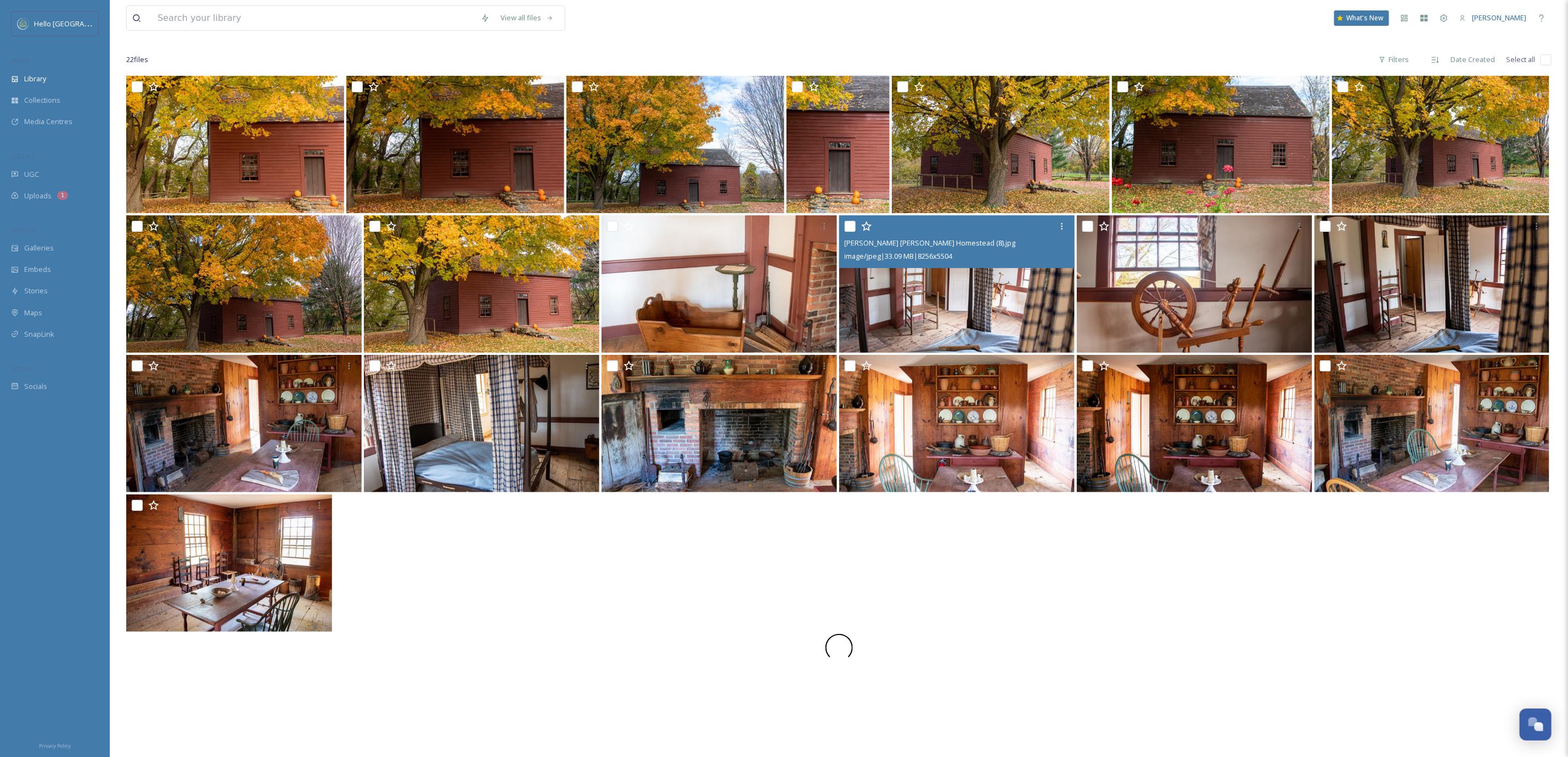
scroll to position [83, 0]
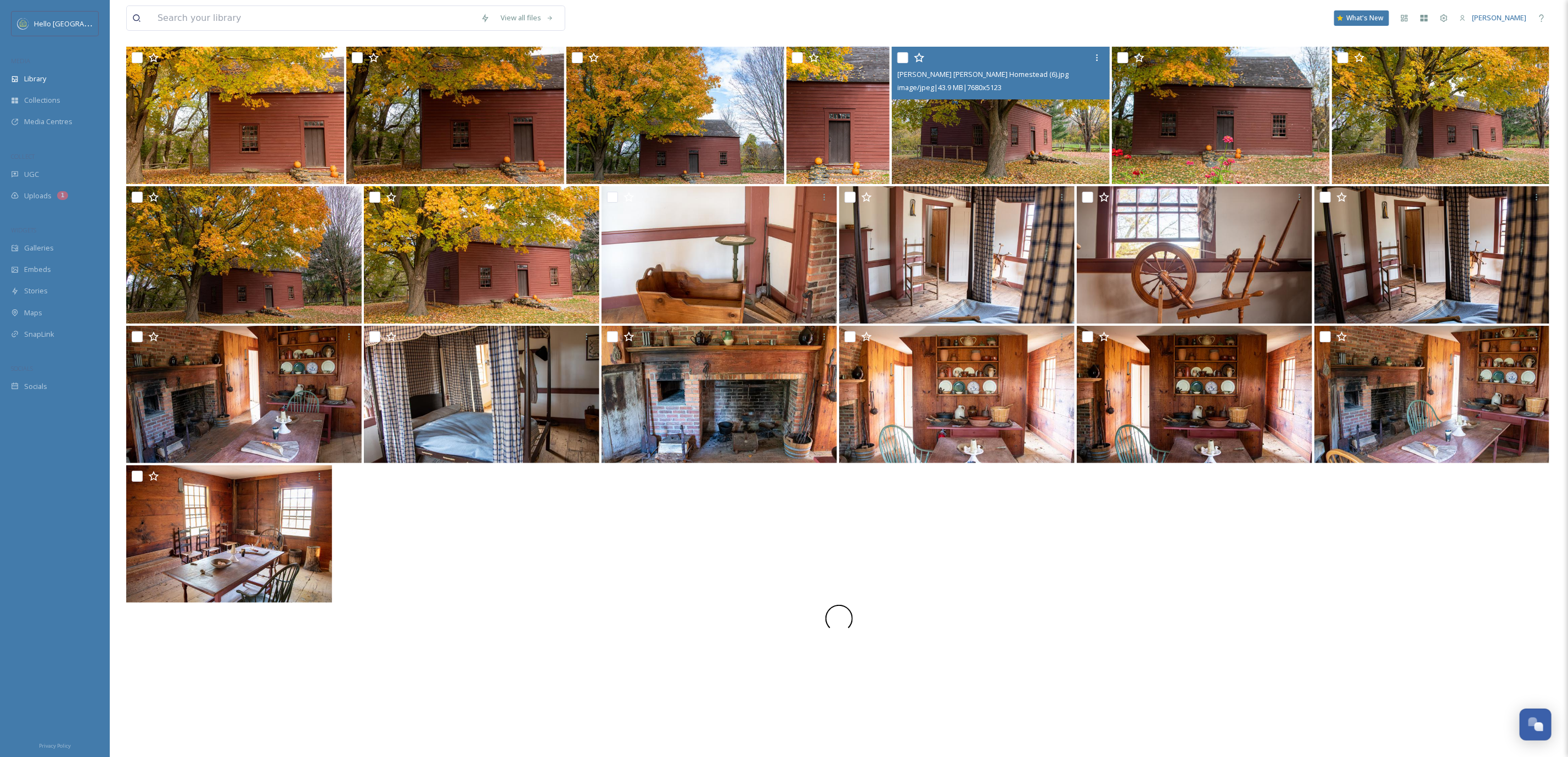
click at [976, 124] on img at bounding box center [1001, 115] width 218 height 138
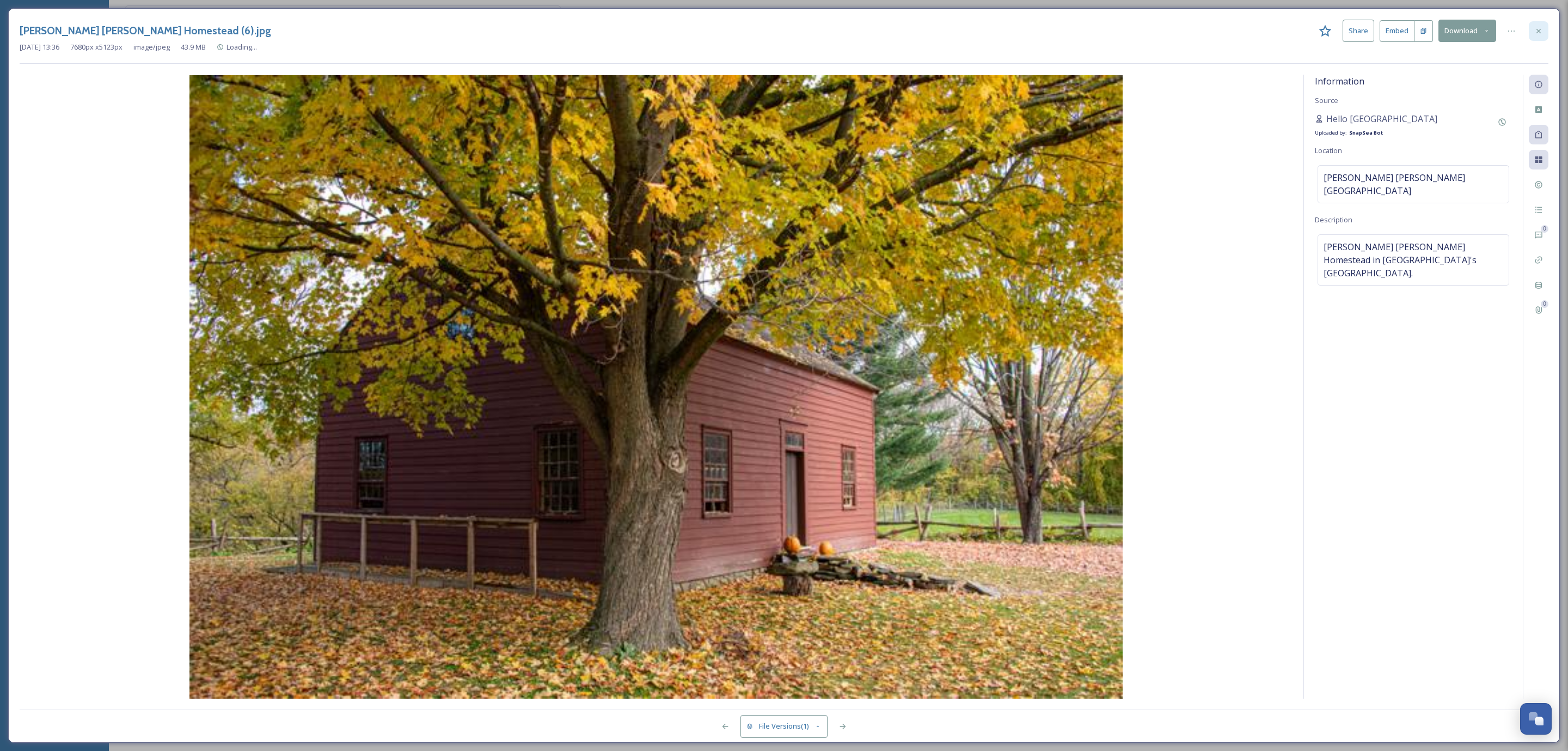
click at [1530, 26] on div at bounding box center [1538, 31] width 20 height 20
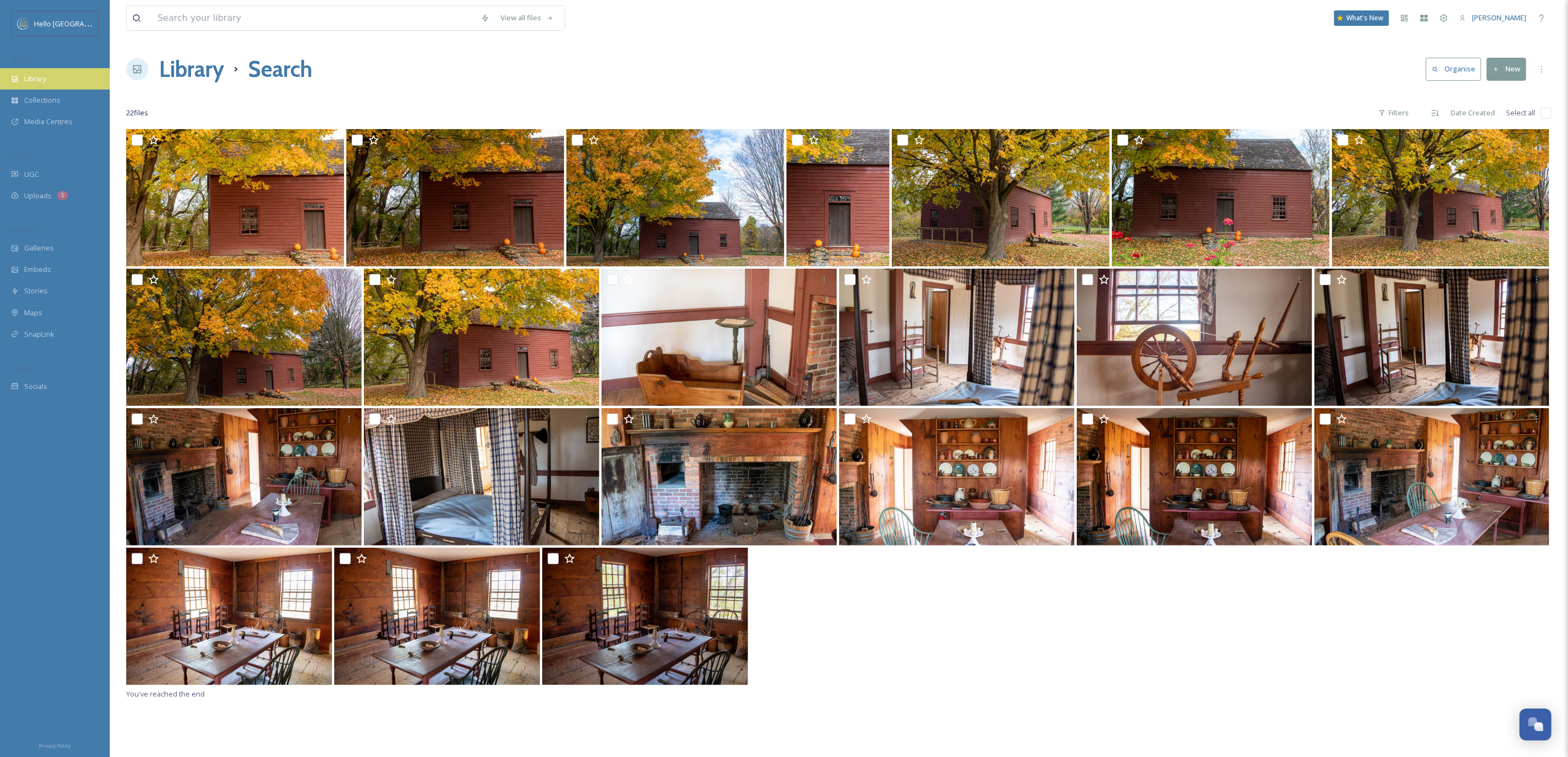
click at [44, 84] on span "Library" at bounding box center [35, 79] width 22 height 11
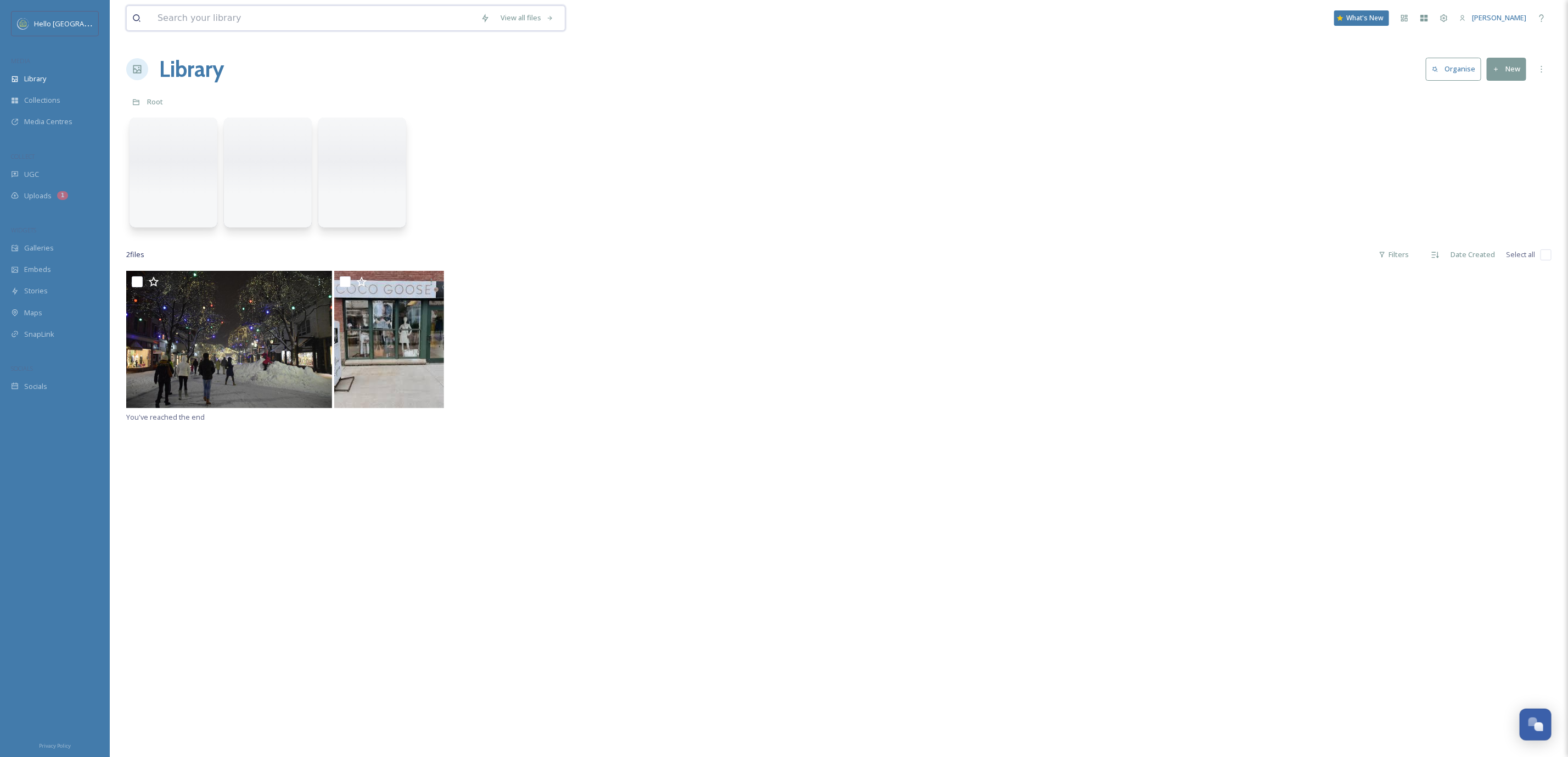
click at [327, 13] on input at bounding box center [313, 17] width 323 height 24
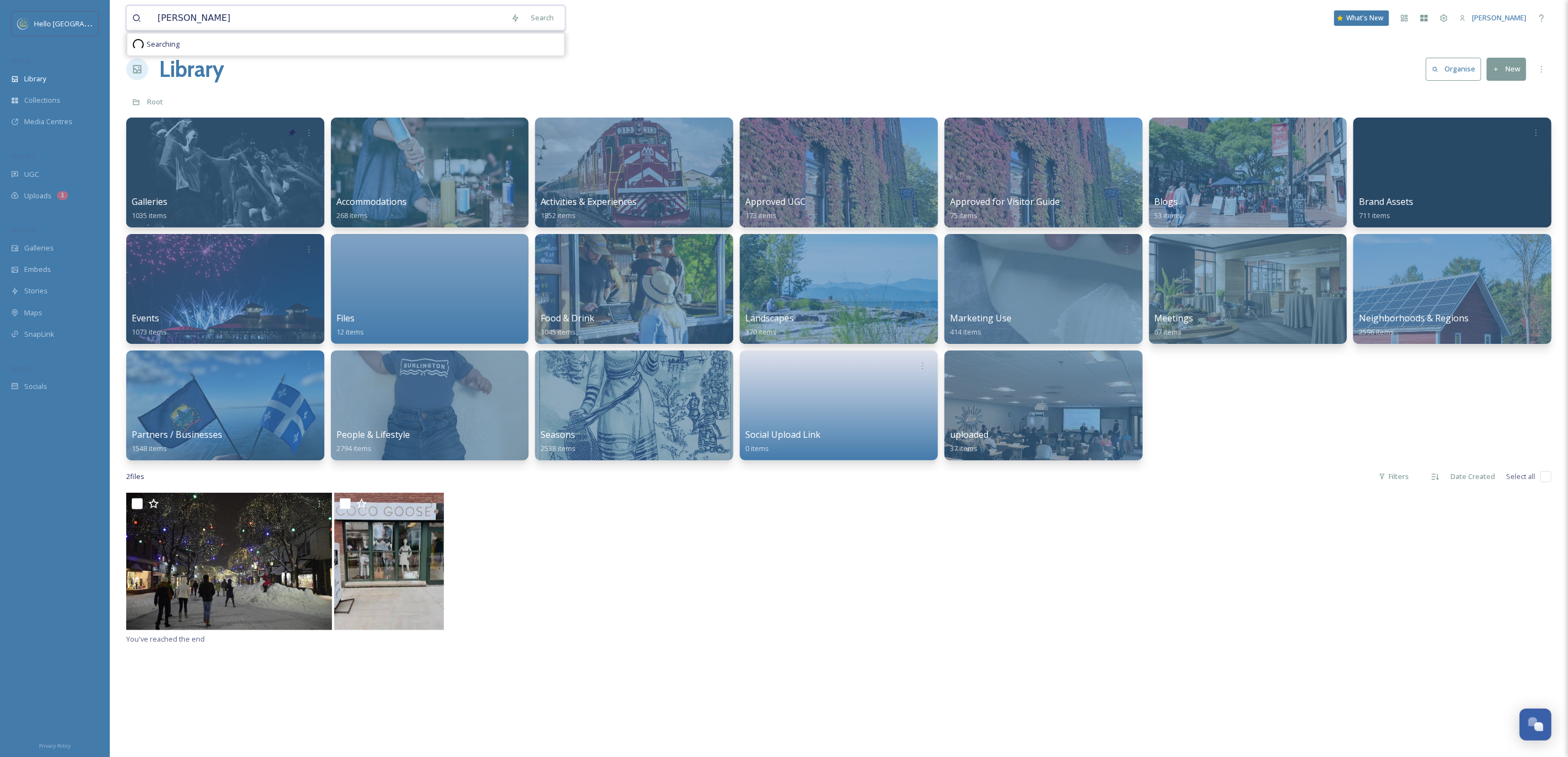
type input "matt bruhns"
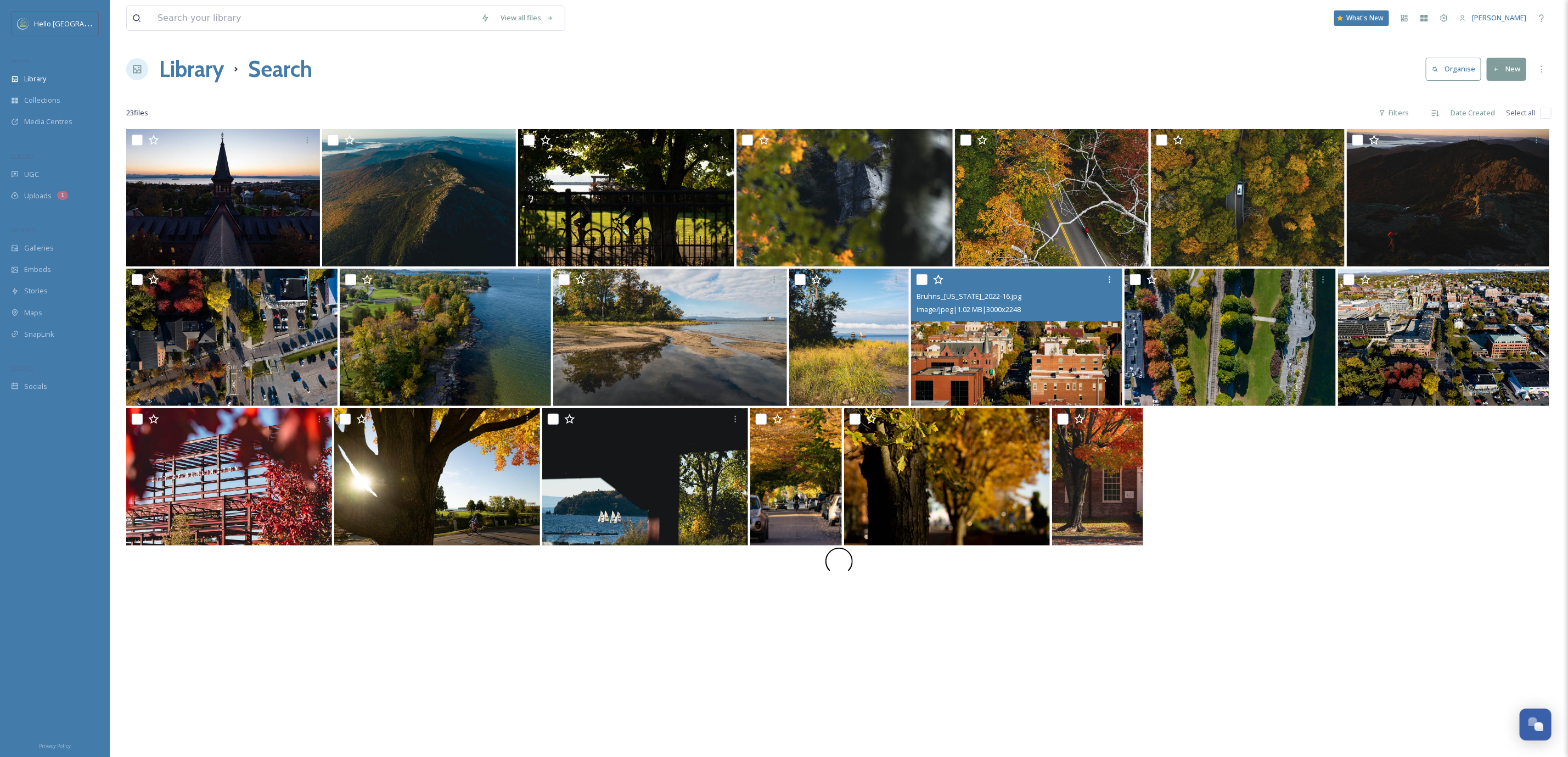
click at [1023, 341] on img at bounding box center [1017, 337] width 212 height 138
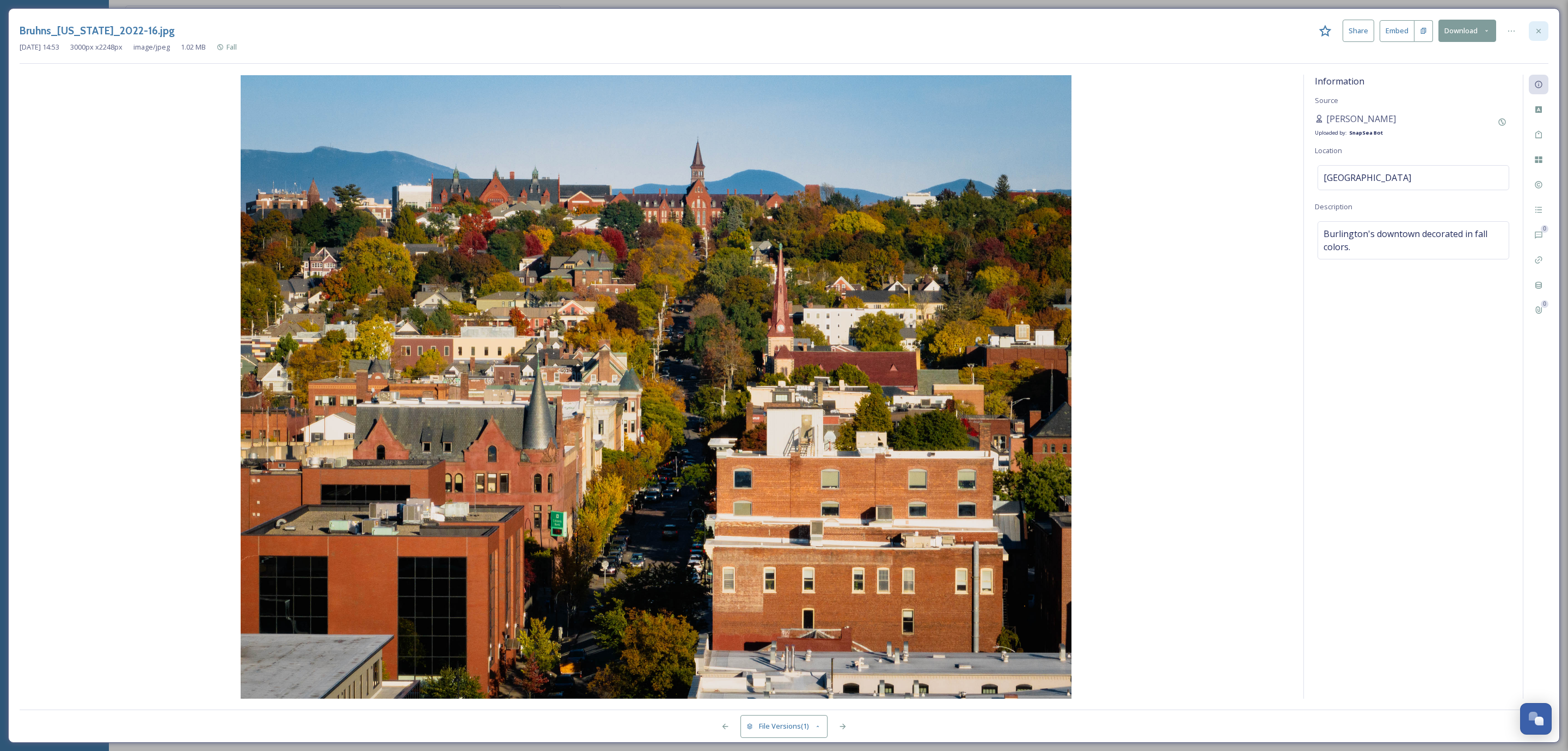
click at [1537, 30] on icon at bounding box center [1538, 31] width 9 height 9
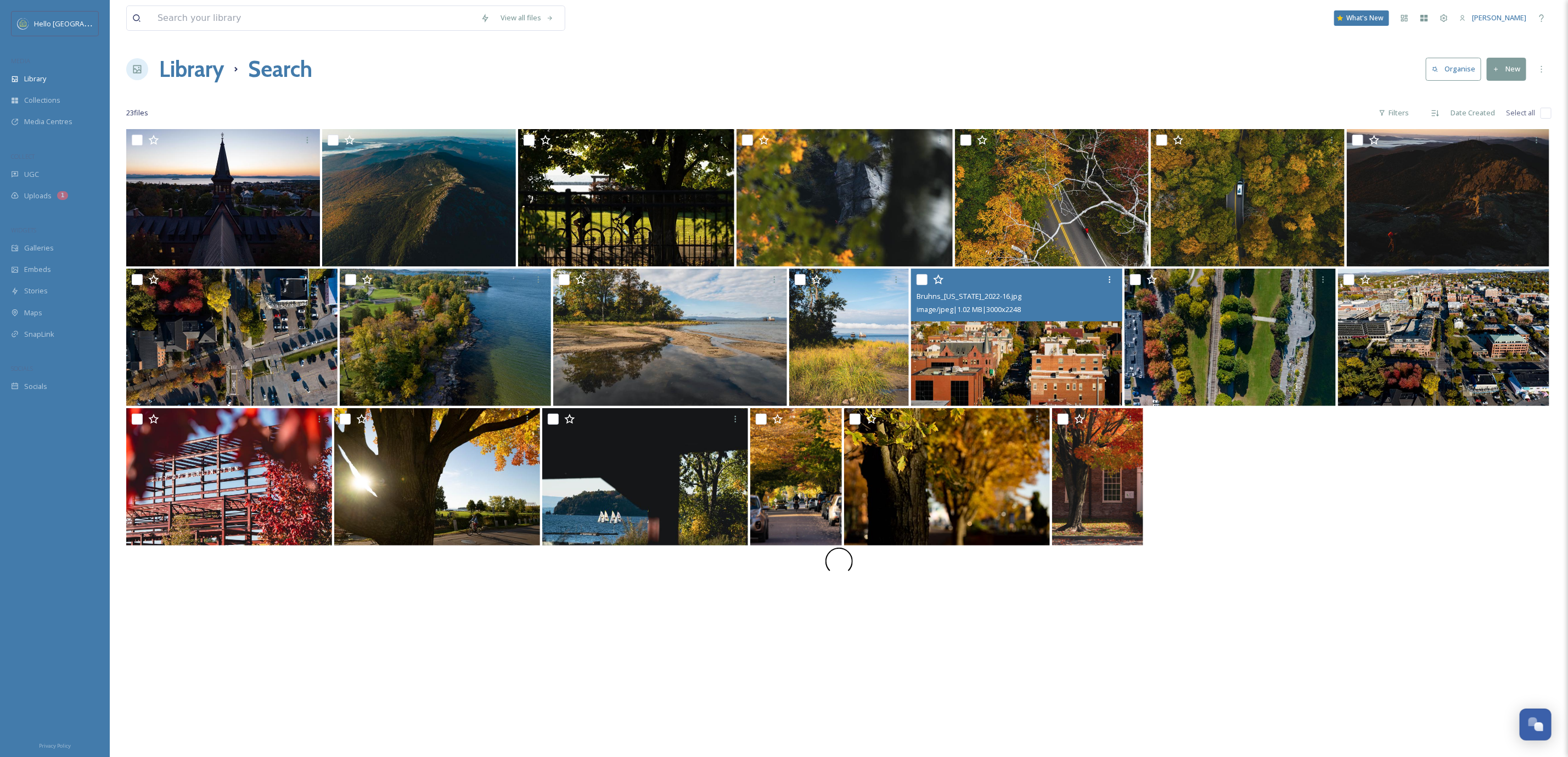
click at [965, 368] on img at bounding box center [1017, 337] width 212 height 138
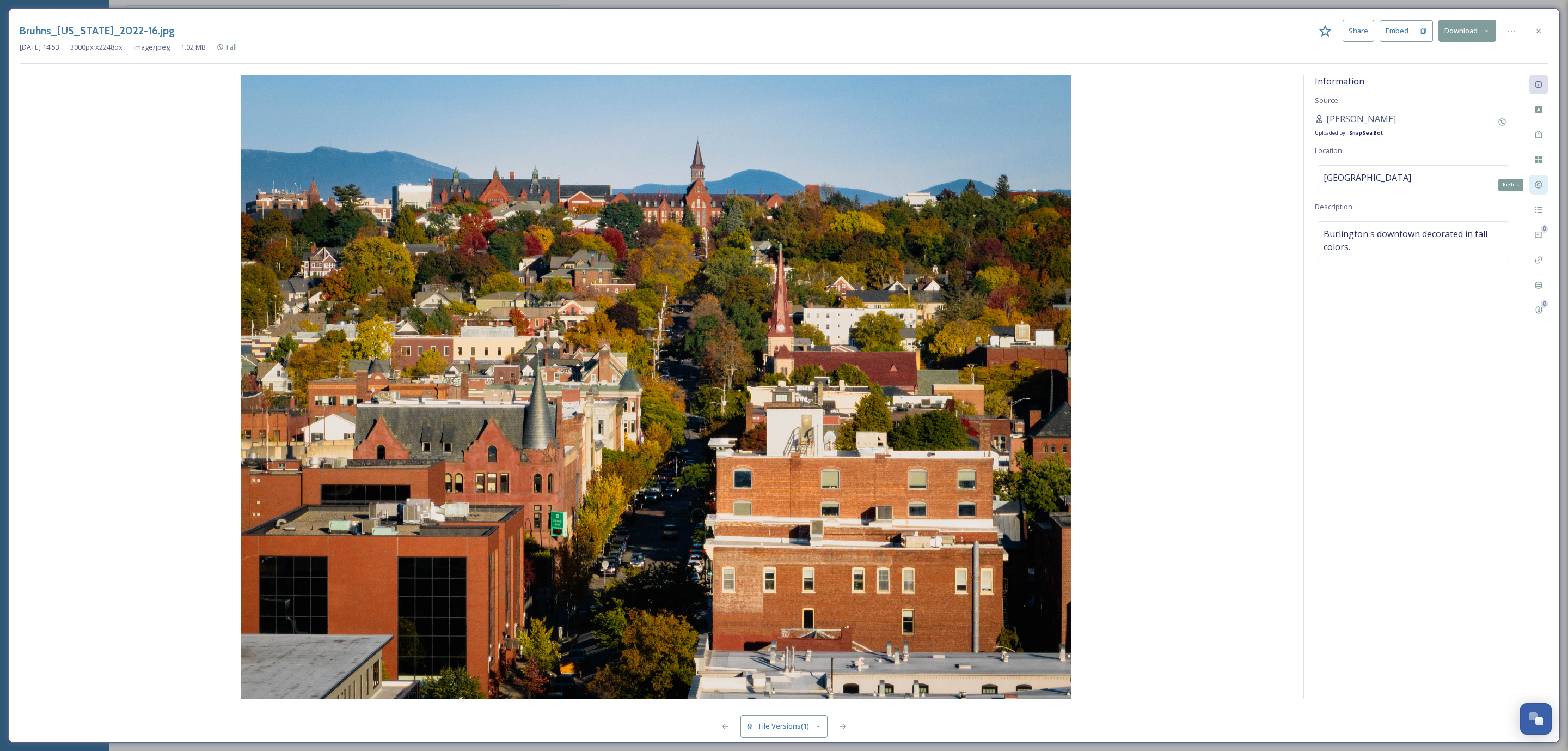
click at [1535, 189] on icon at bounding box center [1538, 184] width 9 height 9
click at [1535, 185] on icon at bounding box center [1538, 184] width 9 height 9
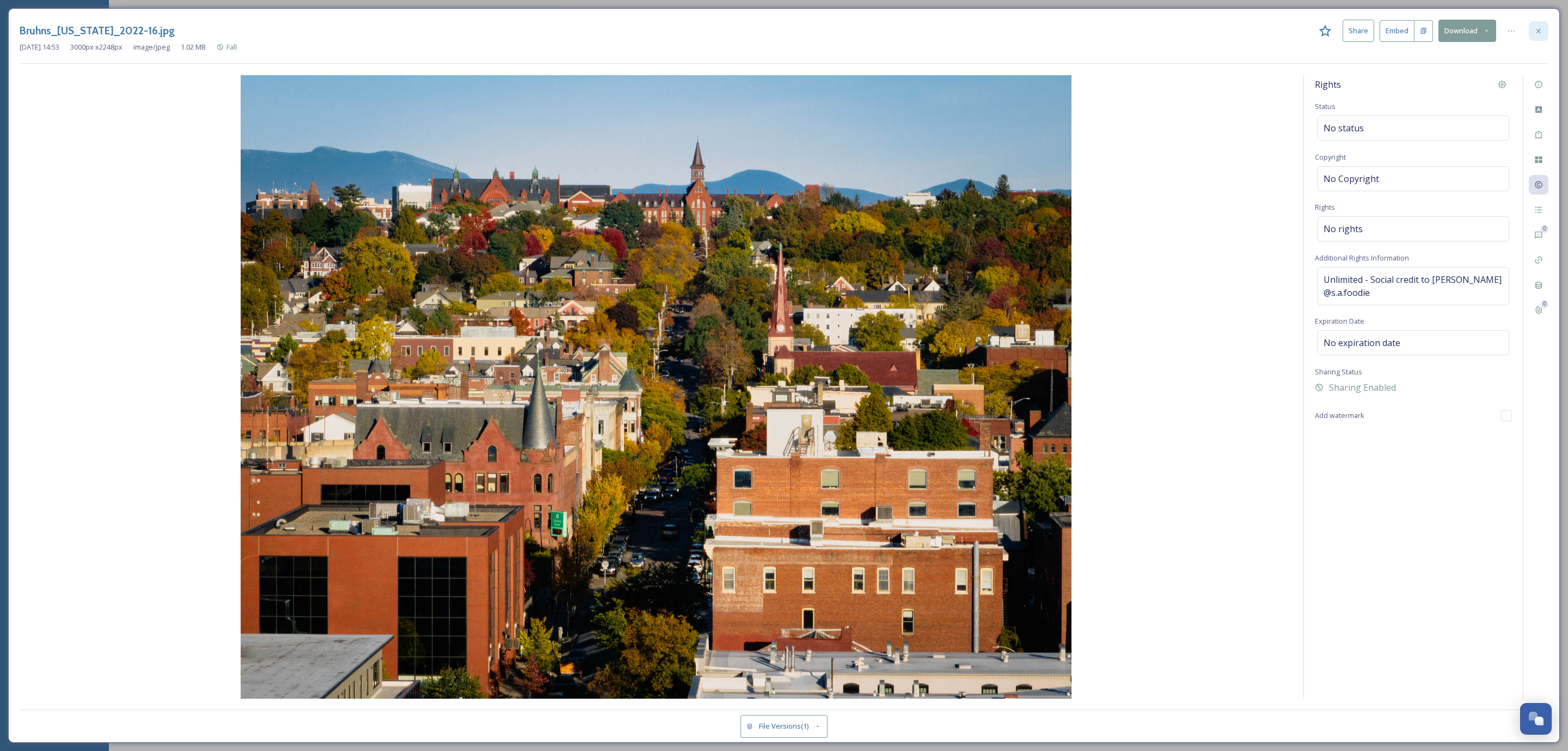
click at [1539, 31] on icon at bounding box center [1538, 31] width 9 height 9
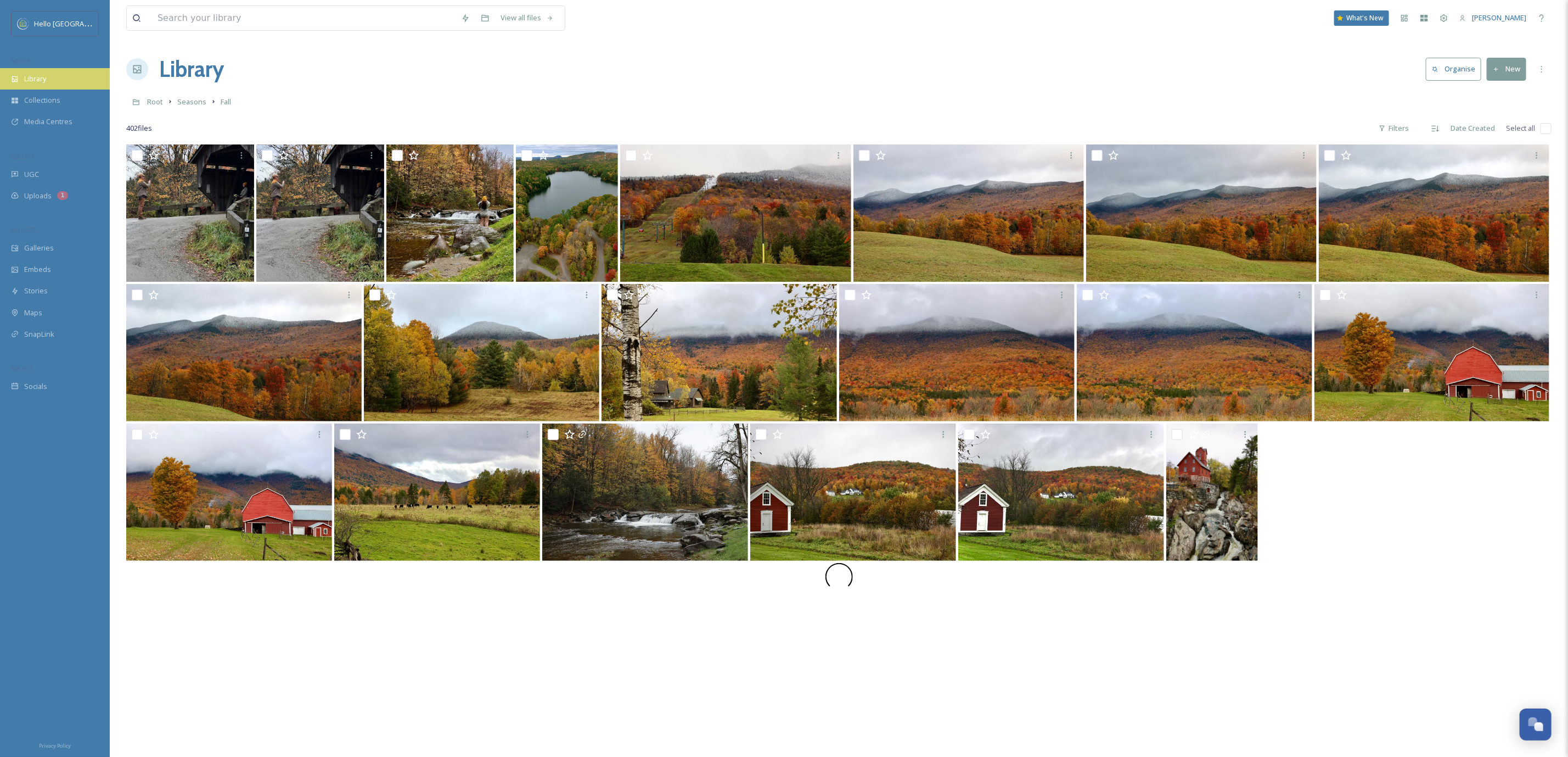
click at [55, 76] on div "Library" at bounding box center [55, 79] width 110 height 21
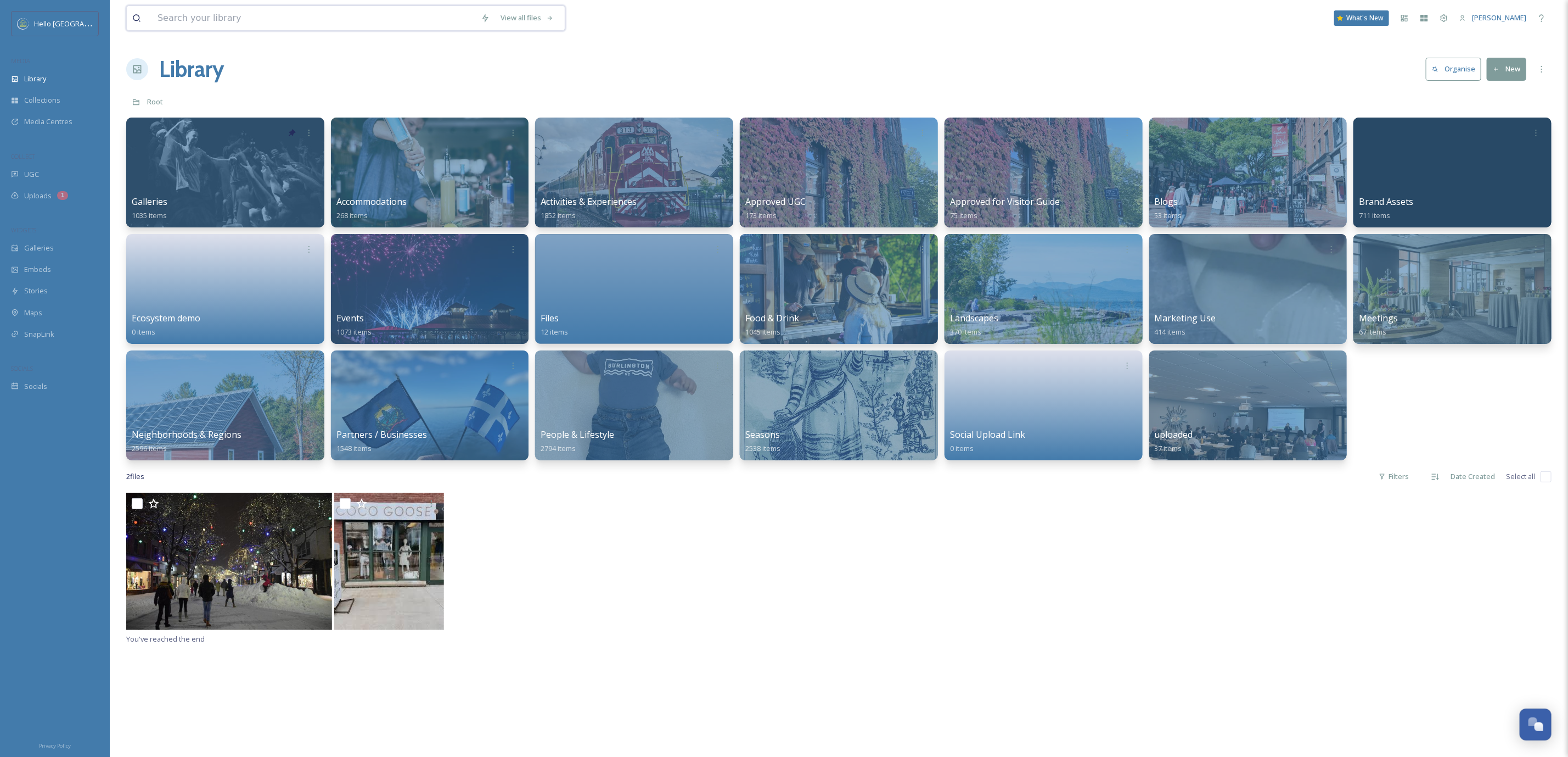
click at [299, 24] on input at bounding box center [313, 17] width 323 height 24
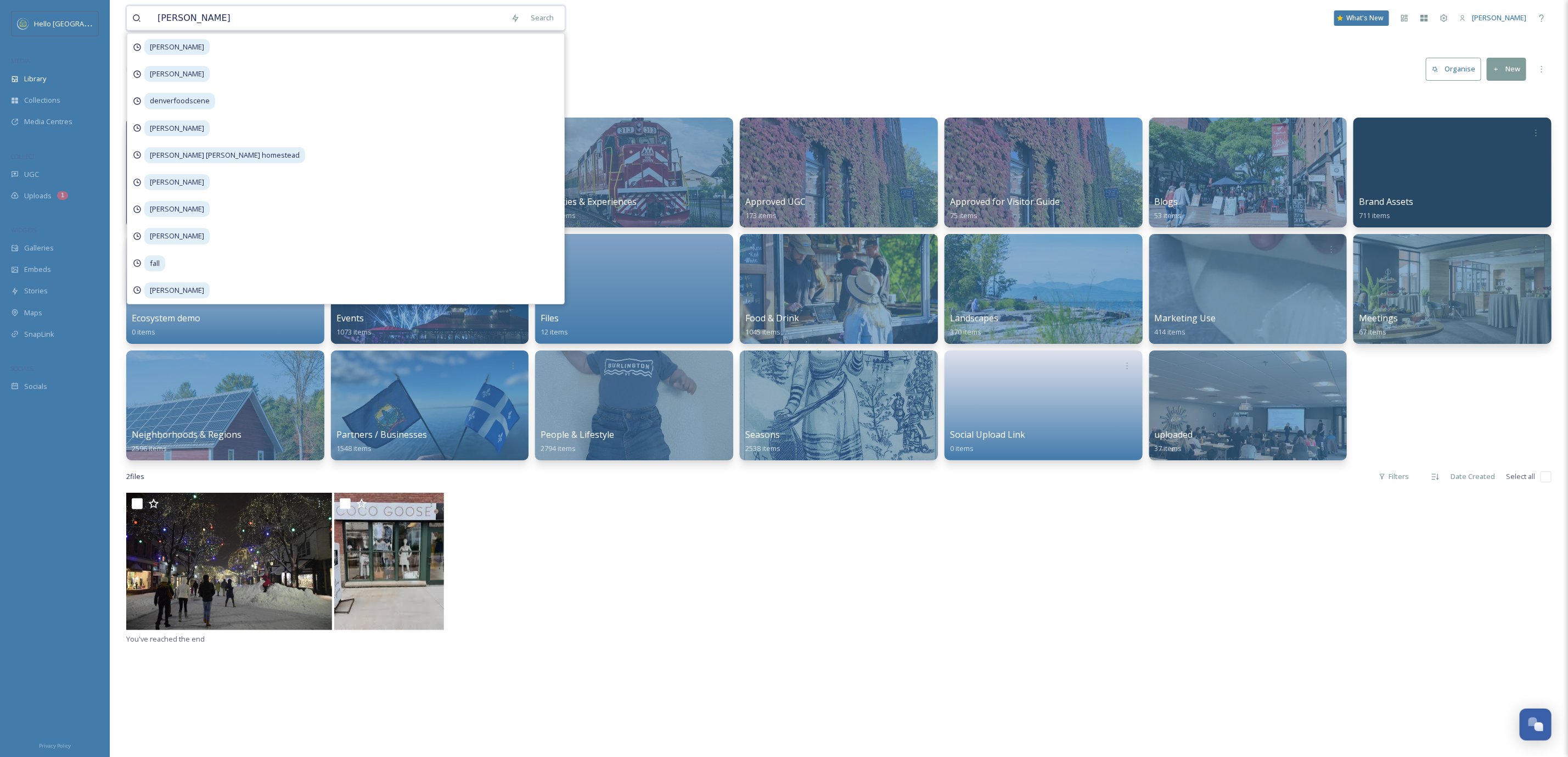
type input "amanda spencer"
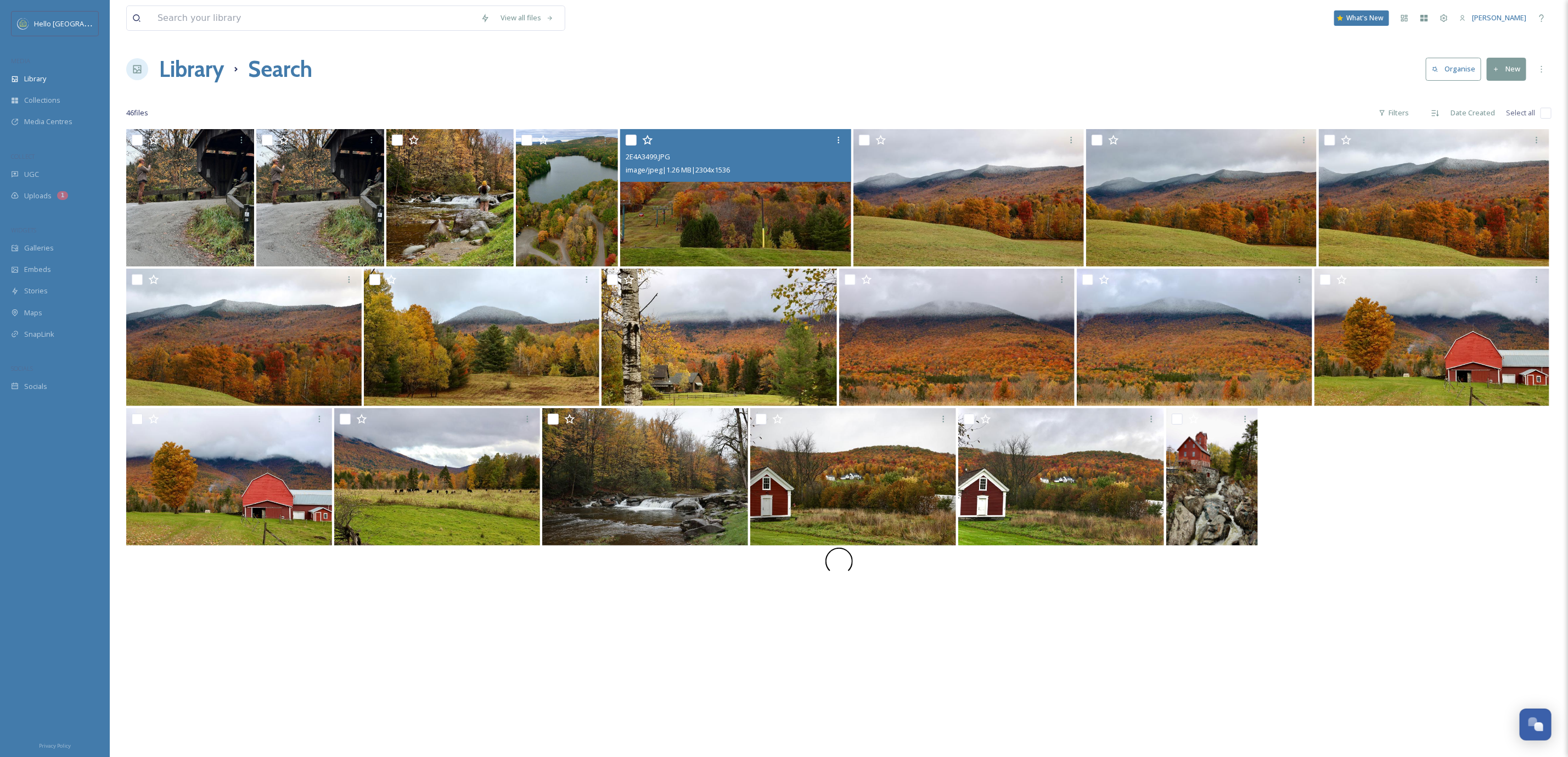
click at [624, 214] on img at bounding box center [735, 197] width 231 height 138
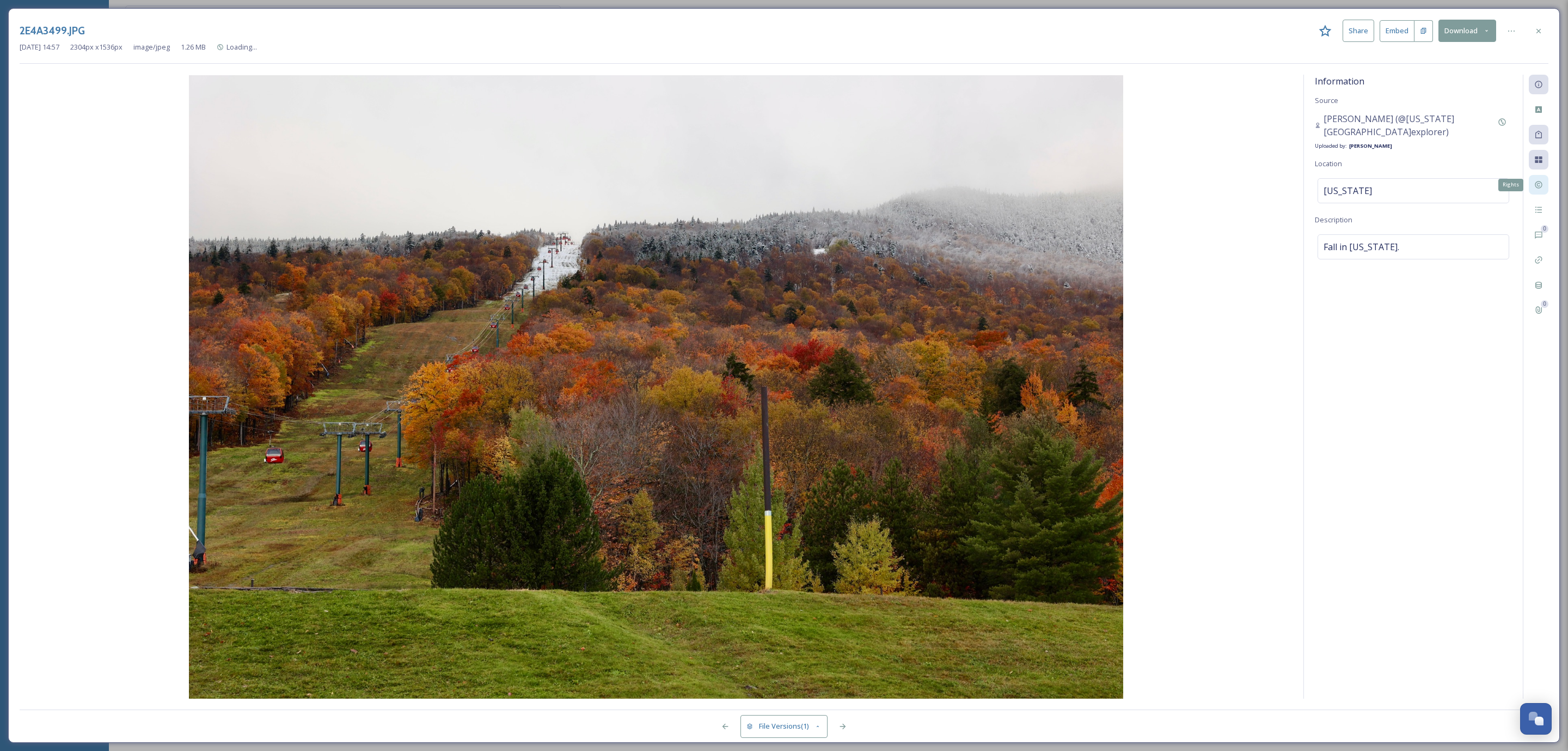
click at [1541, 186] on icon at bounding box center [1538, 184] width 9 height 9
click at [1546, 189] on div "Rights" at bounding box center [1538, 184] width 20 height 20
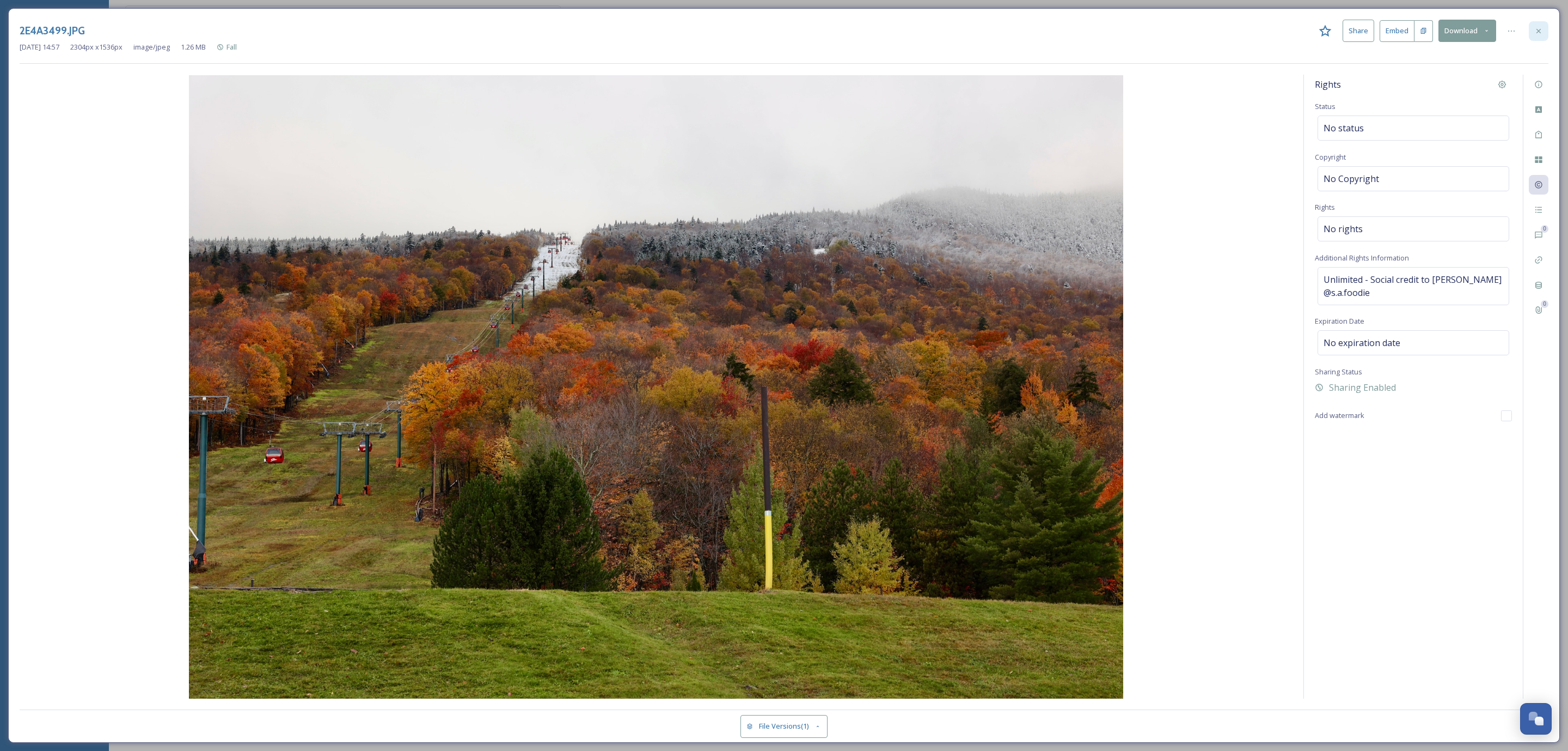
click at [1540, 30] on icon at bounding box center [1538, 31] width 9 height 9
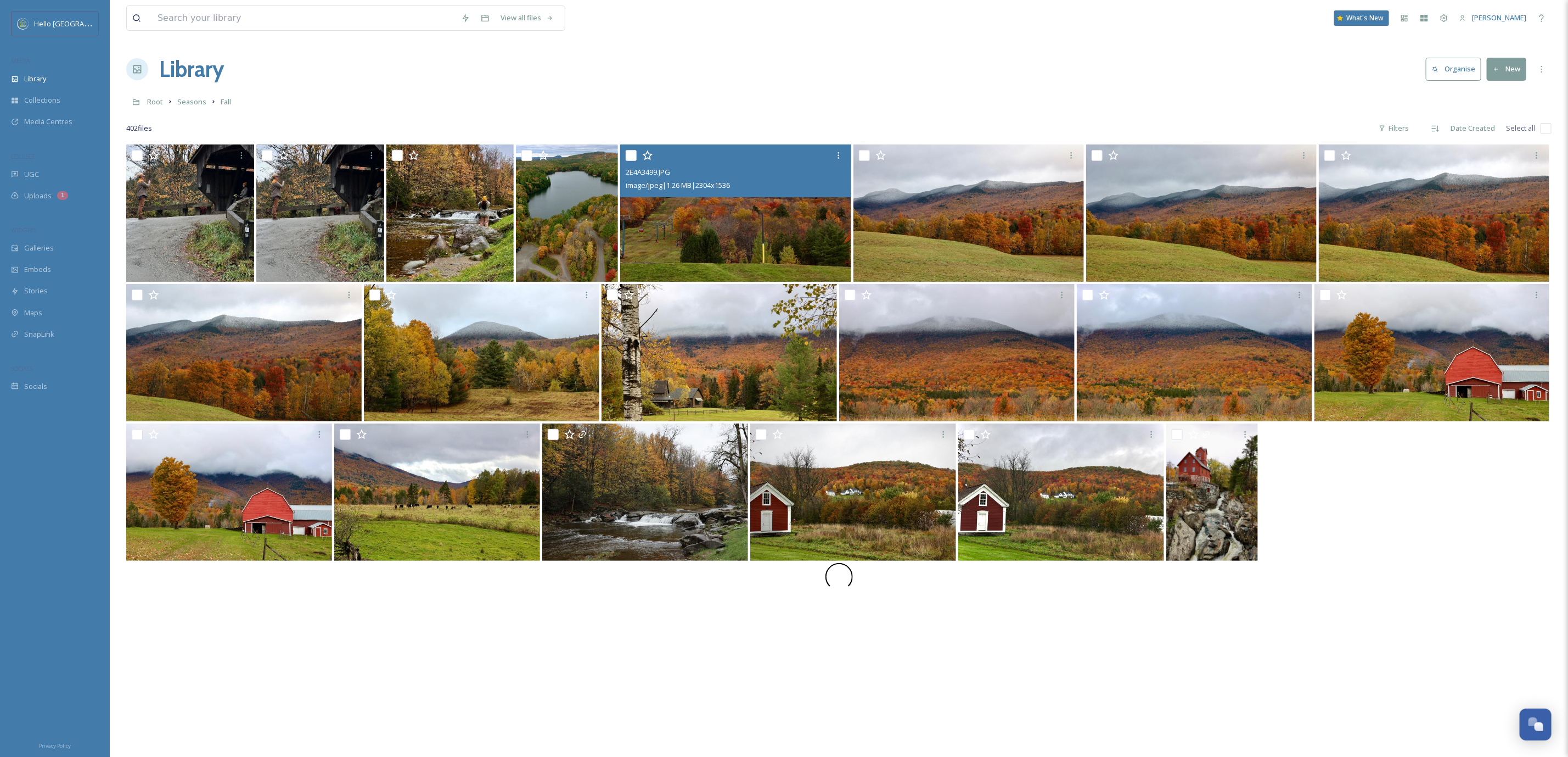
click at [714, 247] on img at bounding box center [735, 213] width 231 height 138
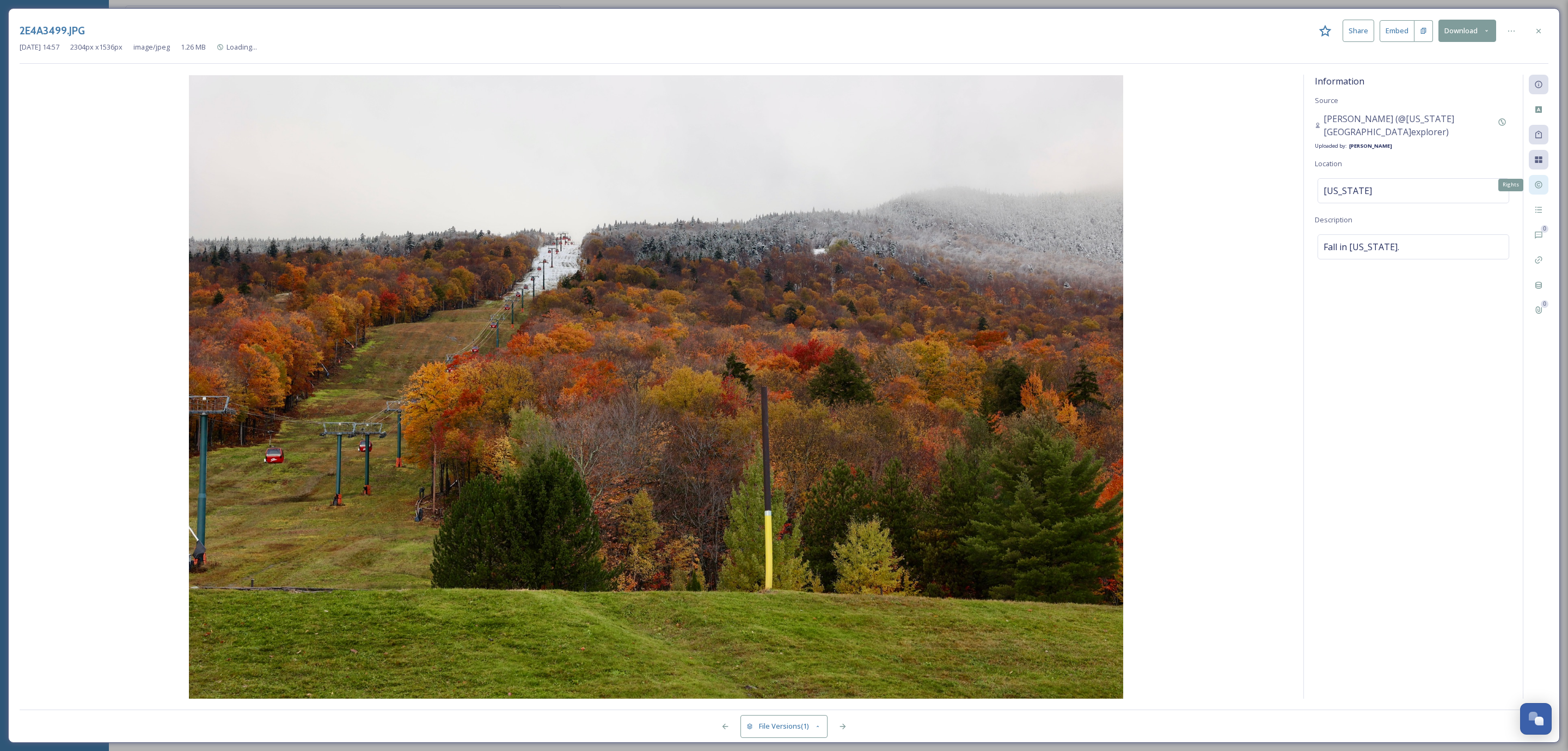
click at [1544, 193] on div "Rights" at bounding box center [1538, 184] width 20 height 20
click at [1539, 189] on icon at bounding box center [1538, 184] width 7 height 7
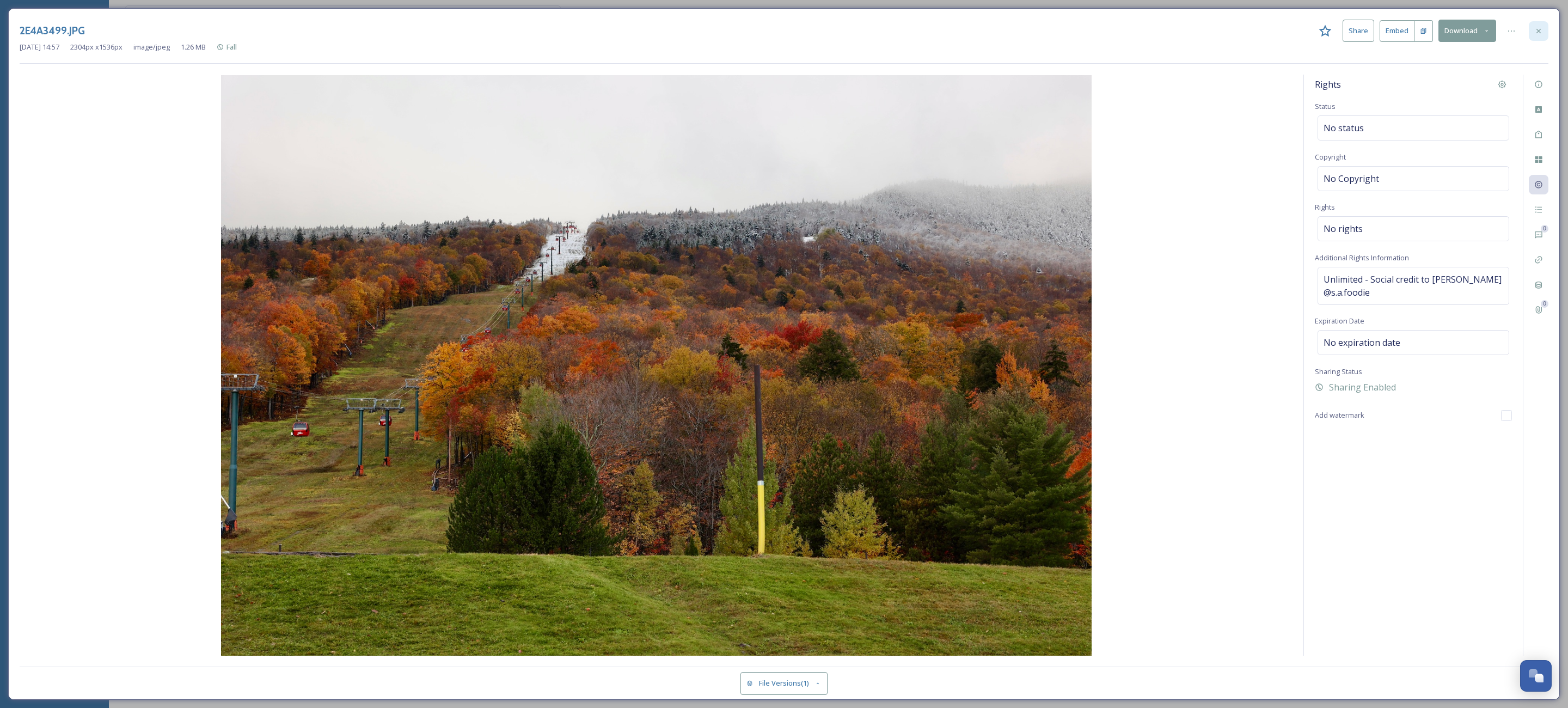
click at [1537, 29] on icon at bounding box center [1538, 31] width 9 height 9
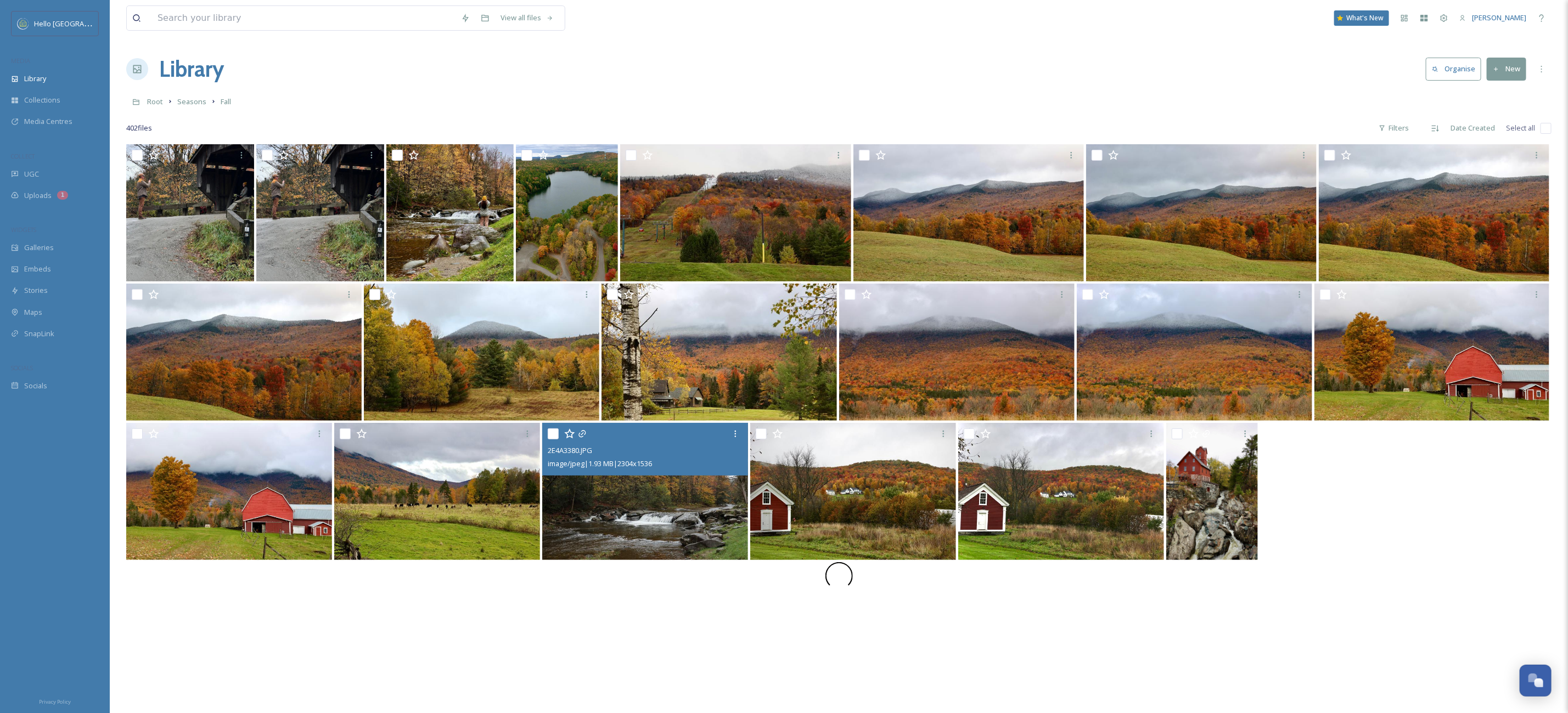
click at [607, 501] on img at bounding box center [645, 491] width 206 height 137
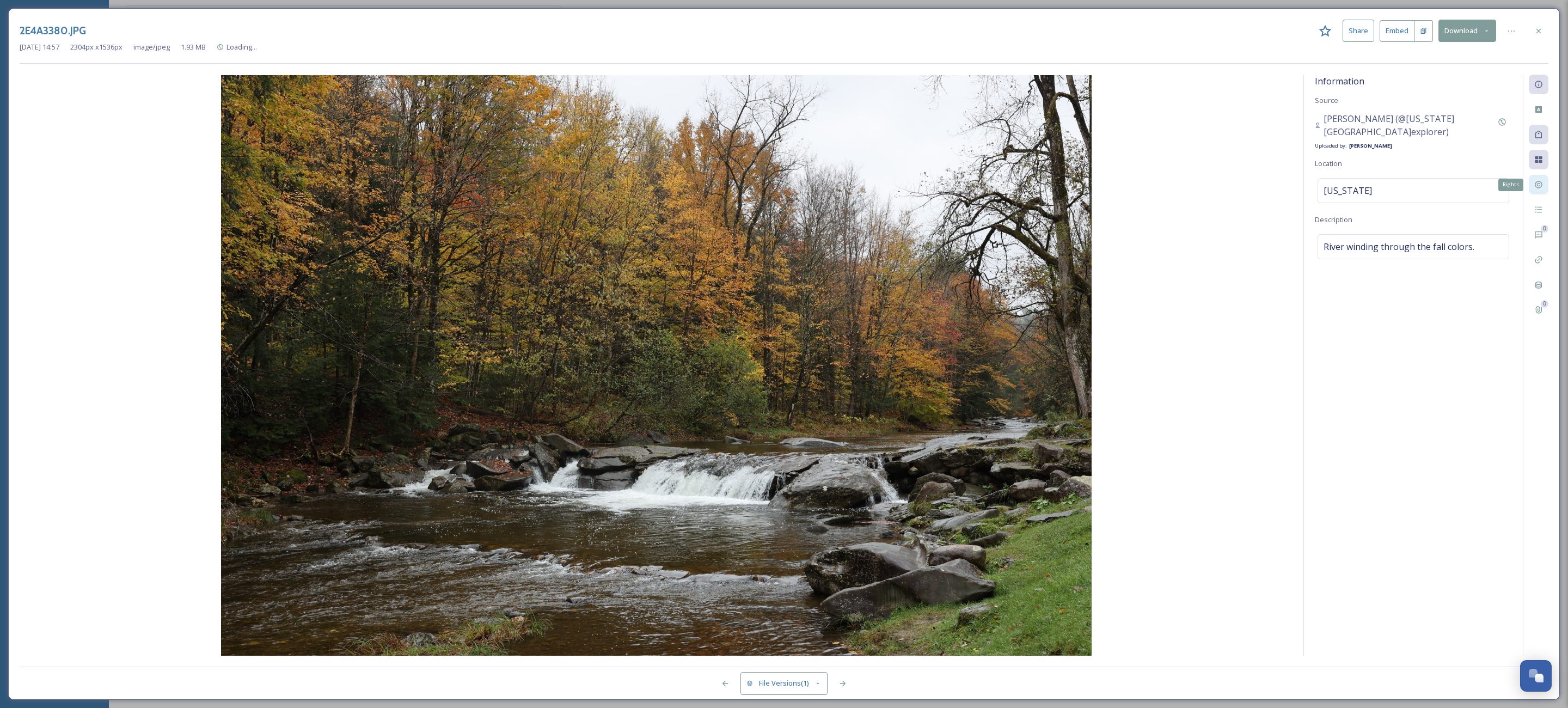
click at [1535, 183] on icon at bounding box center [1538, 184] width 9 height 9
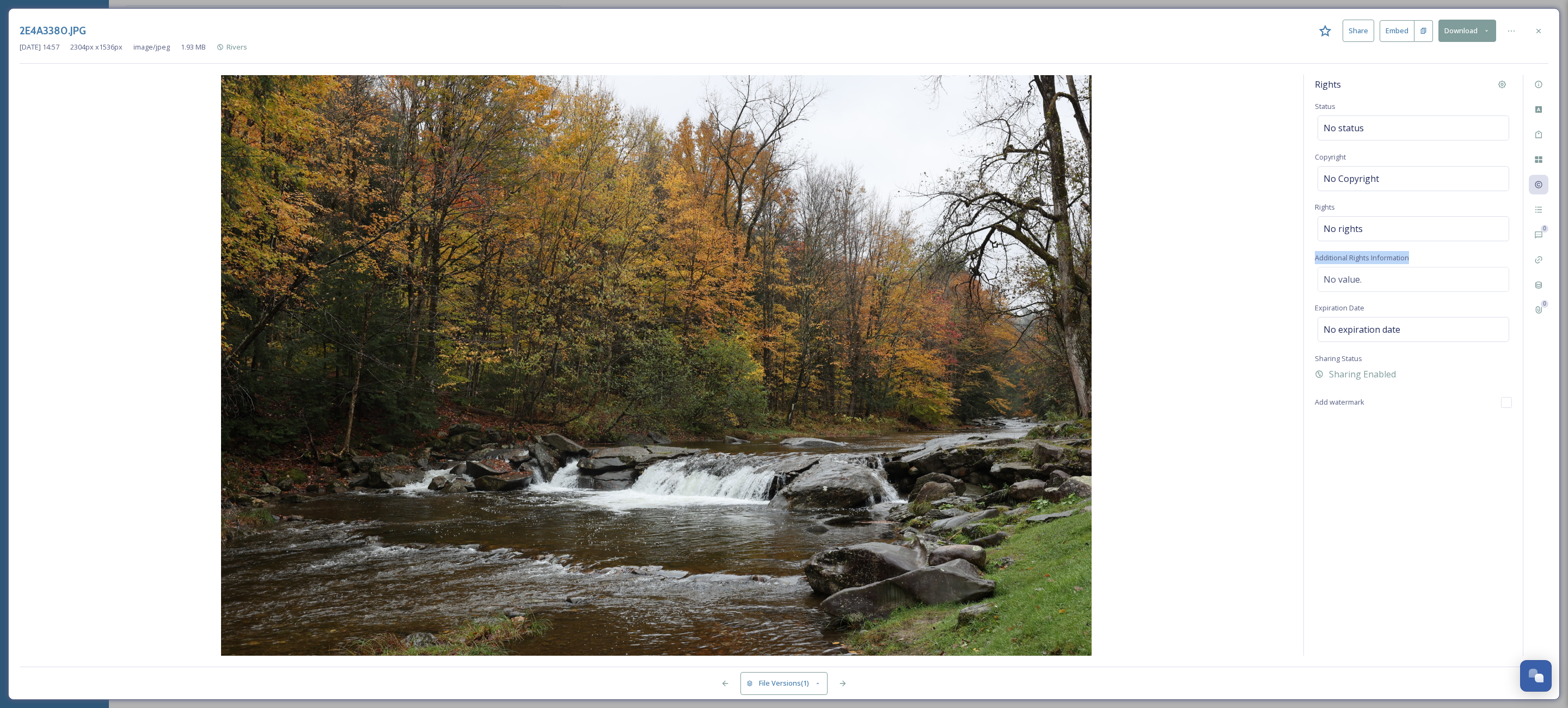
drag, startPoint x: 1314, startPoint y: 266, endPoint x: 1413, endPoint y: 262, distance: 99.1
click at [1413, 262] on div "Rights Status No status Copyright No Copyright Rights No rights Additional Righ…" at bounding box center [1414, 364] width 219 height 581
